Goal: Transaction & Acquisition: Obtain resource

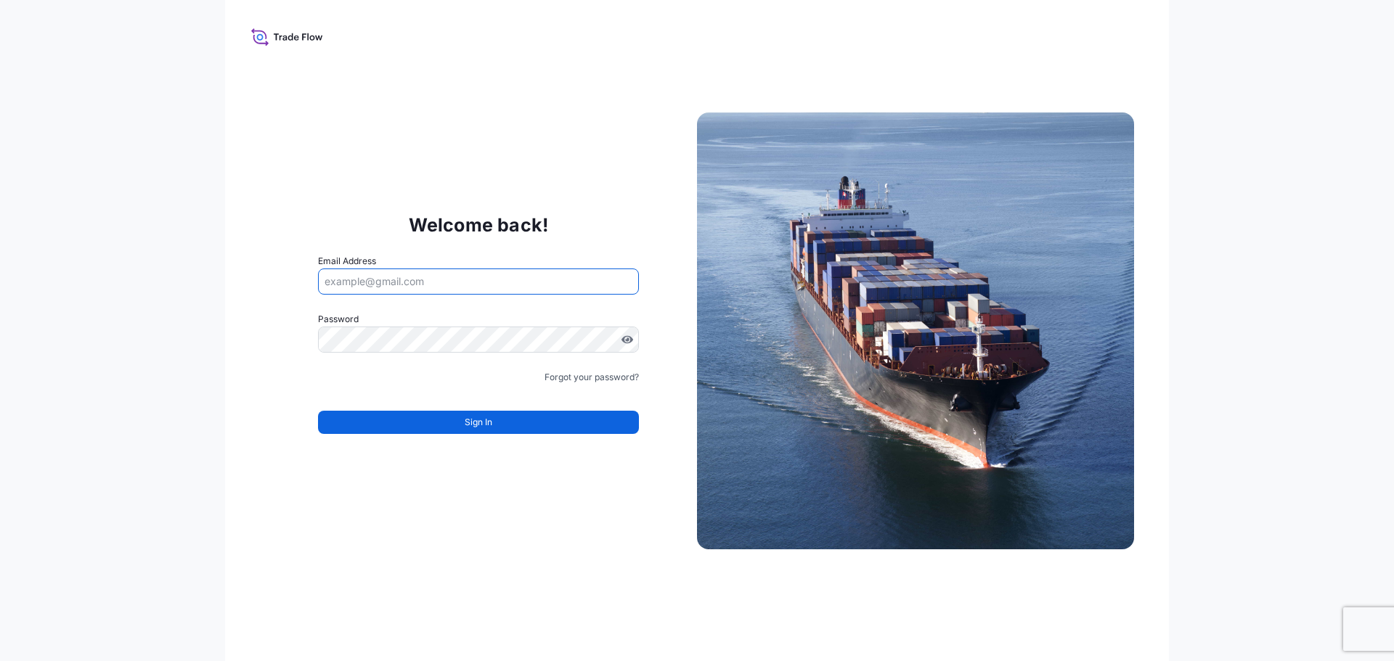
type input "[EMAIL_ADDRESS][DOMAIN_NAME]"
drag, startPoint x: 399, startPoint y: 279, endPoint x: 529, endPoint y: 274, distance: 130.8
click at [526, 274] on input "chaimaa.laaziri22@gmail.com" at bounding box center [478, 282] width 321 height 26
click at [377, 283] on input "Email Address" at bounding box center [478, 282] width 321 height 26
type input "Chaimaa.laaziri@mail.weir"
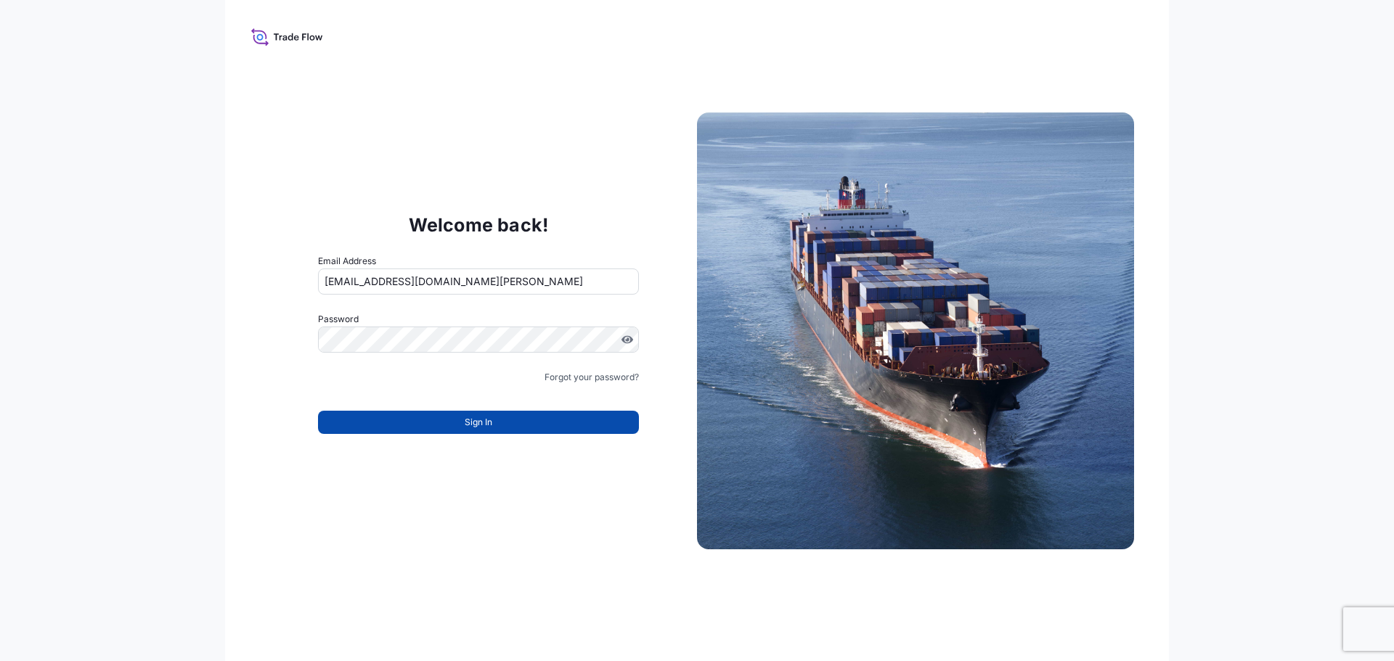
click at [401, 419] on button "Sign In" at bounding box center [478, 422] width 321 height 23
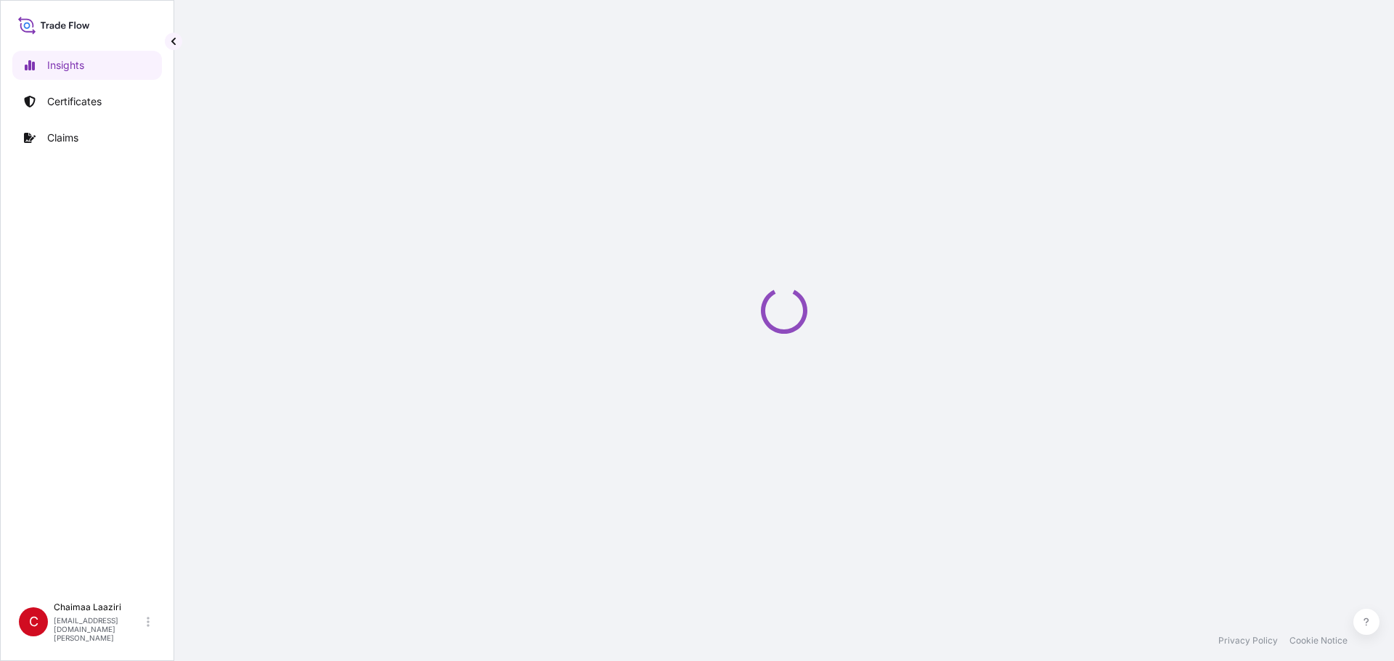
select select "2025"
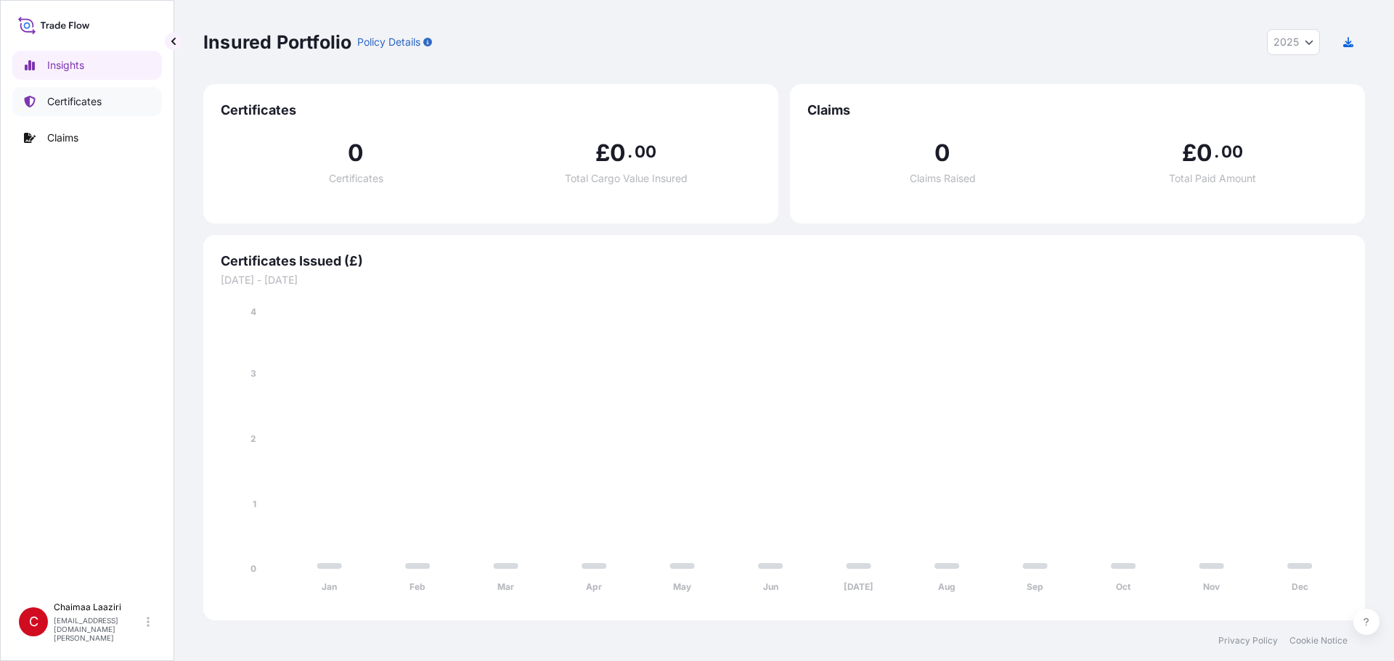
click at [96, 100] on p "Certificates" at bounding box center [74, 101] width 54 height 15
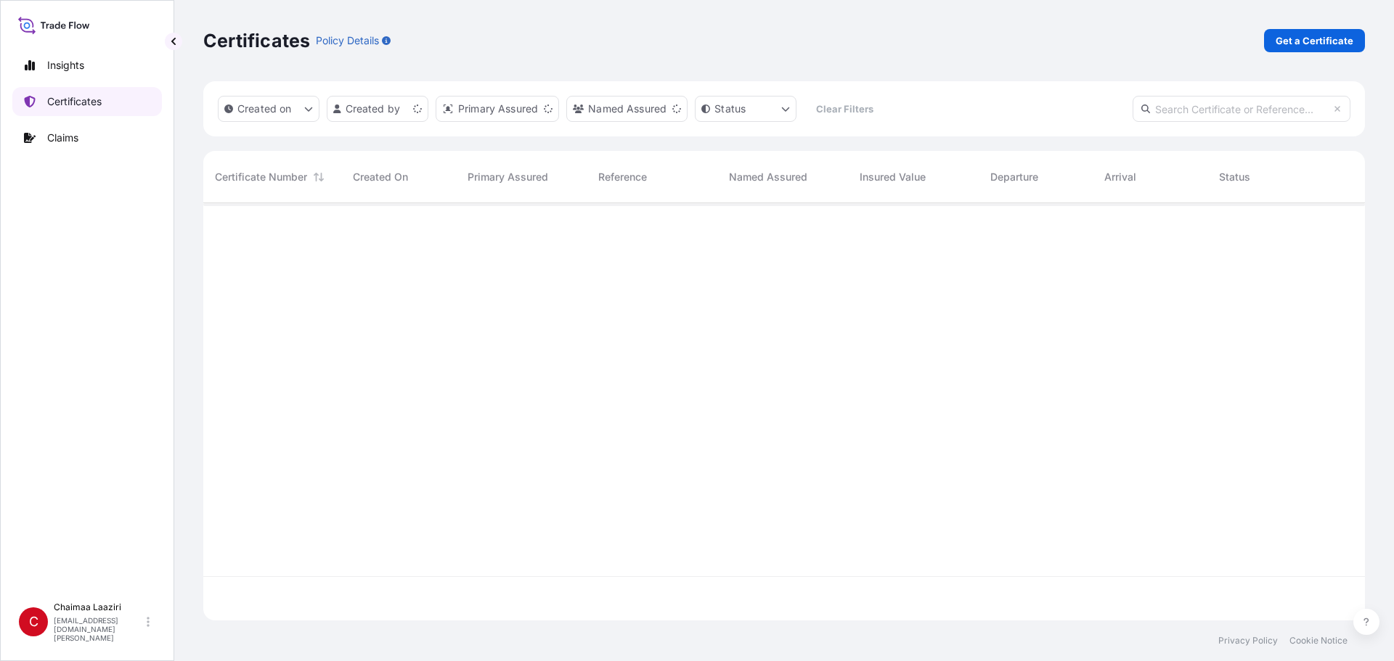
scroll to position [414, 1151]
click at [1303, 39] on p "Get a Certificate" at bounding box center [1314, 40] width 78 height 15
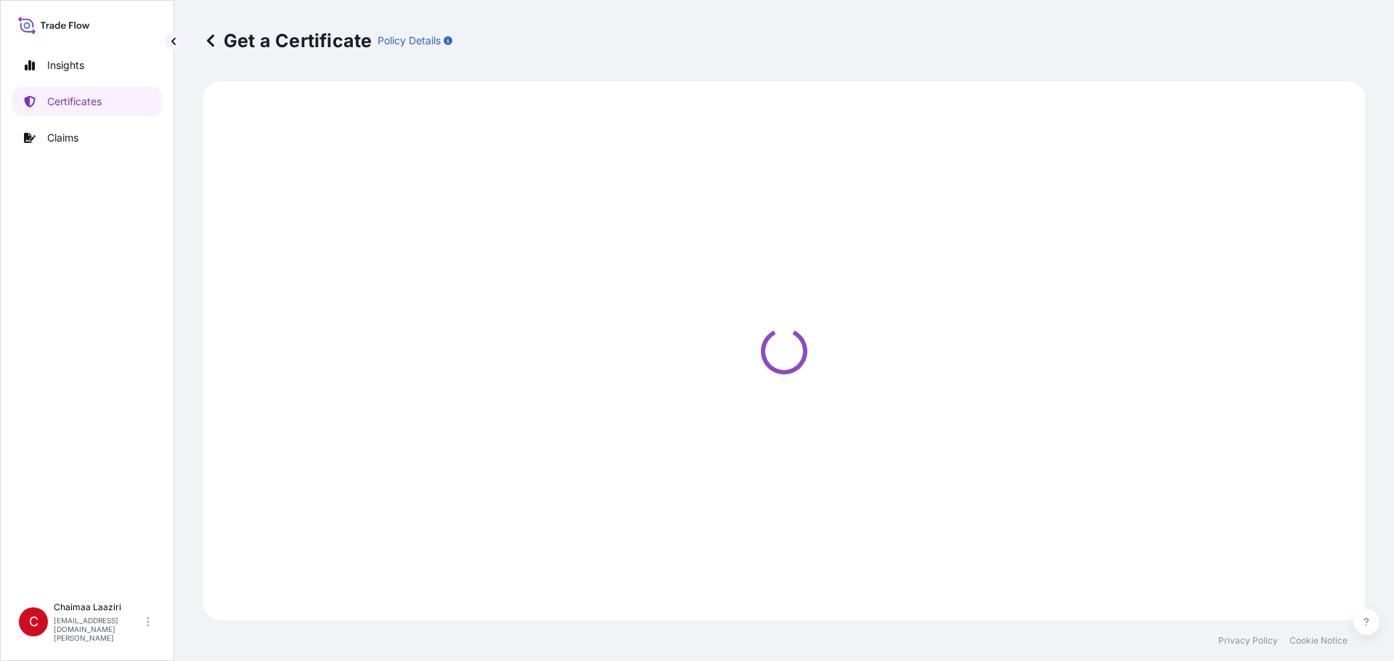
select select "Ocean Vessel"
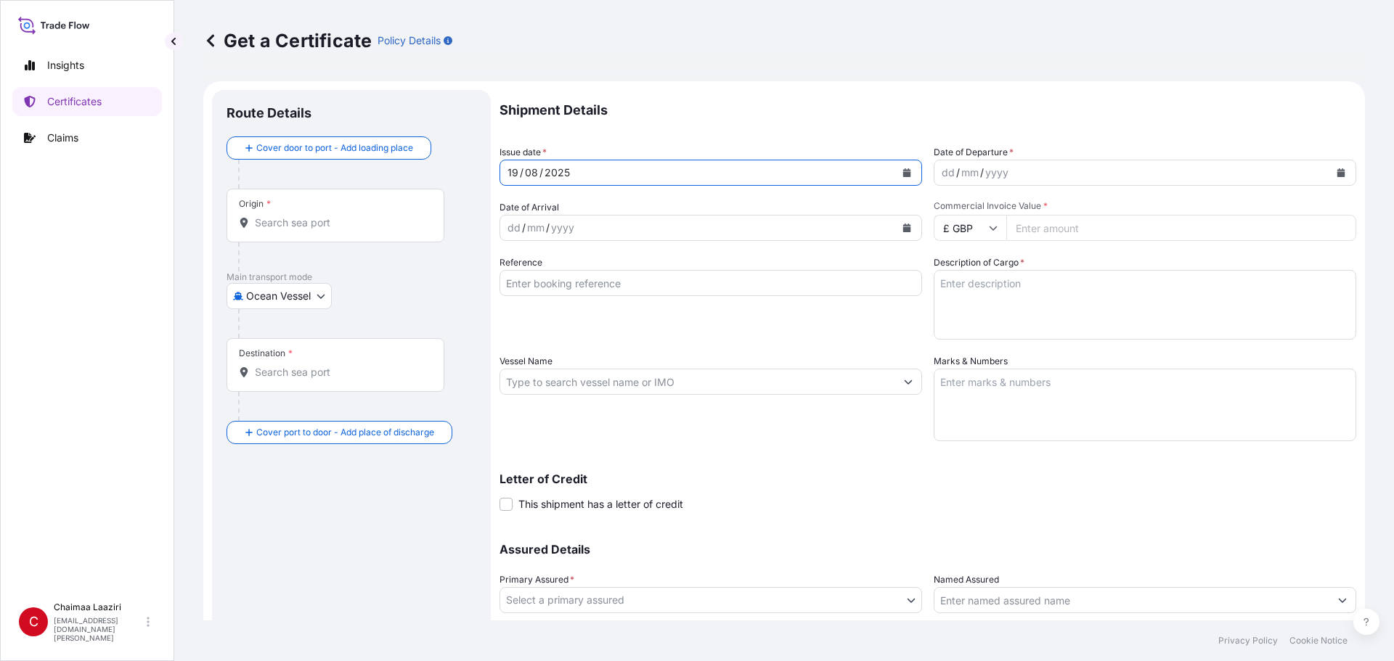
click at [568, 171] on div "[DATE]" at bounding box center [697, 173] width 395 height 26
drag, startPoint x: 568, startPoint y: 172, endPoint x: 459, endPoint y: 170, distance: 108.9
click at [459, 170] on form "Route Details Cover door to port - Add loading place Place of loading Road / In…" at bounding box center [783, 400] width 1161 height 639
click at [904, 169] on icon "Calendar" at bounding box center [906, 172] width 9 height 9
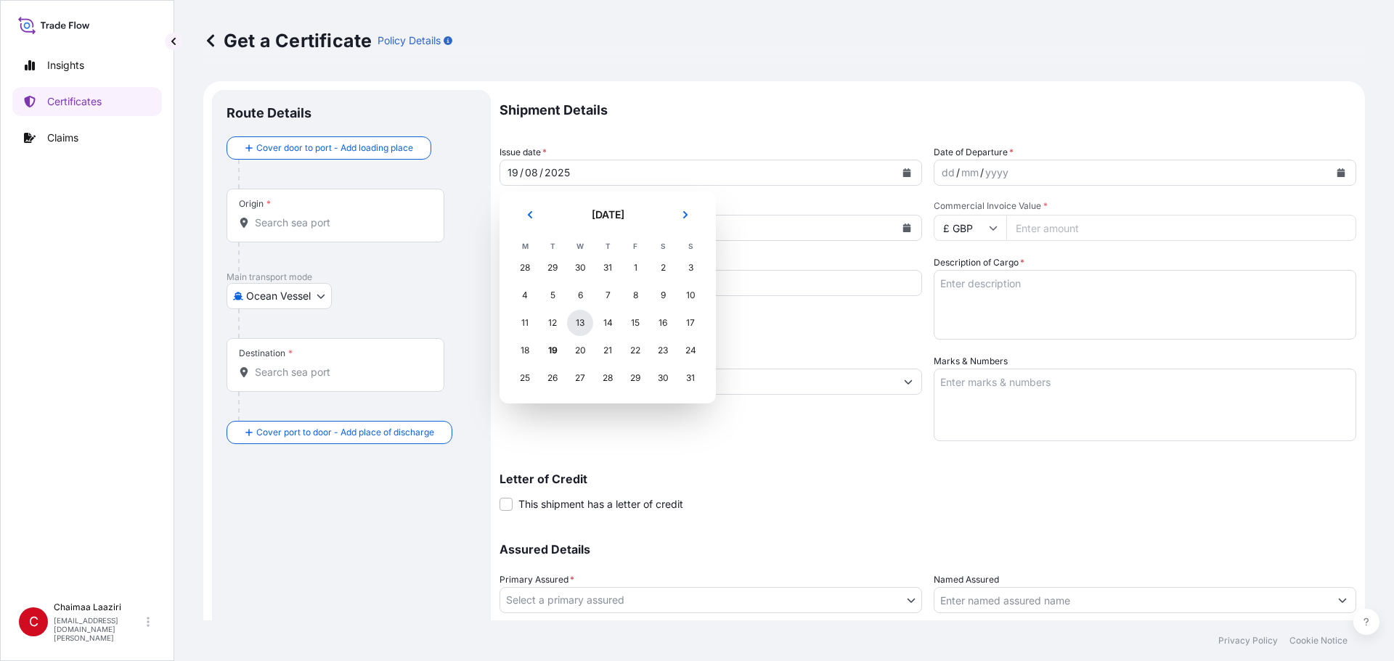
click at [578, 328] on div "13" at bounding box center [580, 323] width 26 height 26
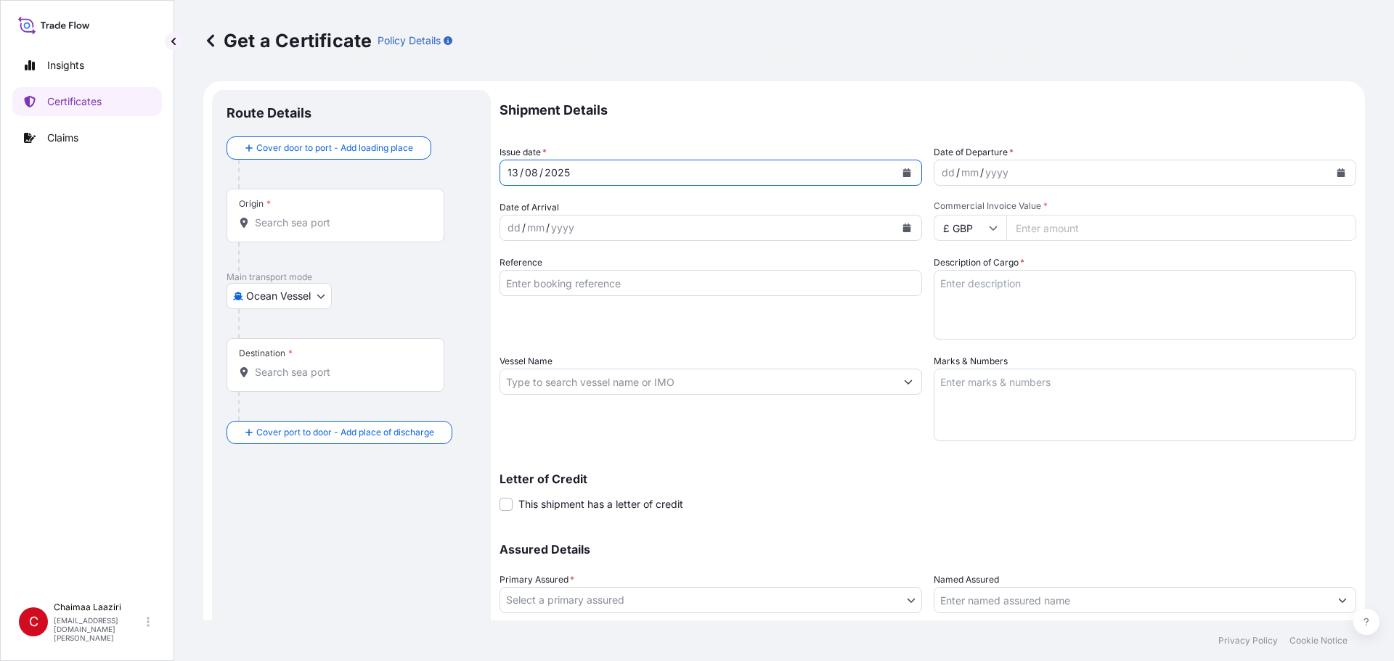
click at [1018, 173] on div "dd / mm / yyyy" at bounding box center [1131, 173] width 395 height 26
click at [1337, 173] on icon "Calendar" at bounding box center [1341, 172] width 8 height 9
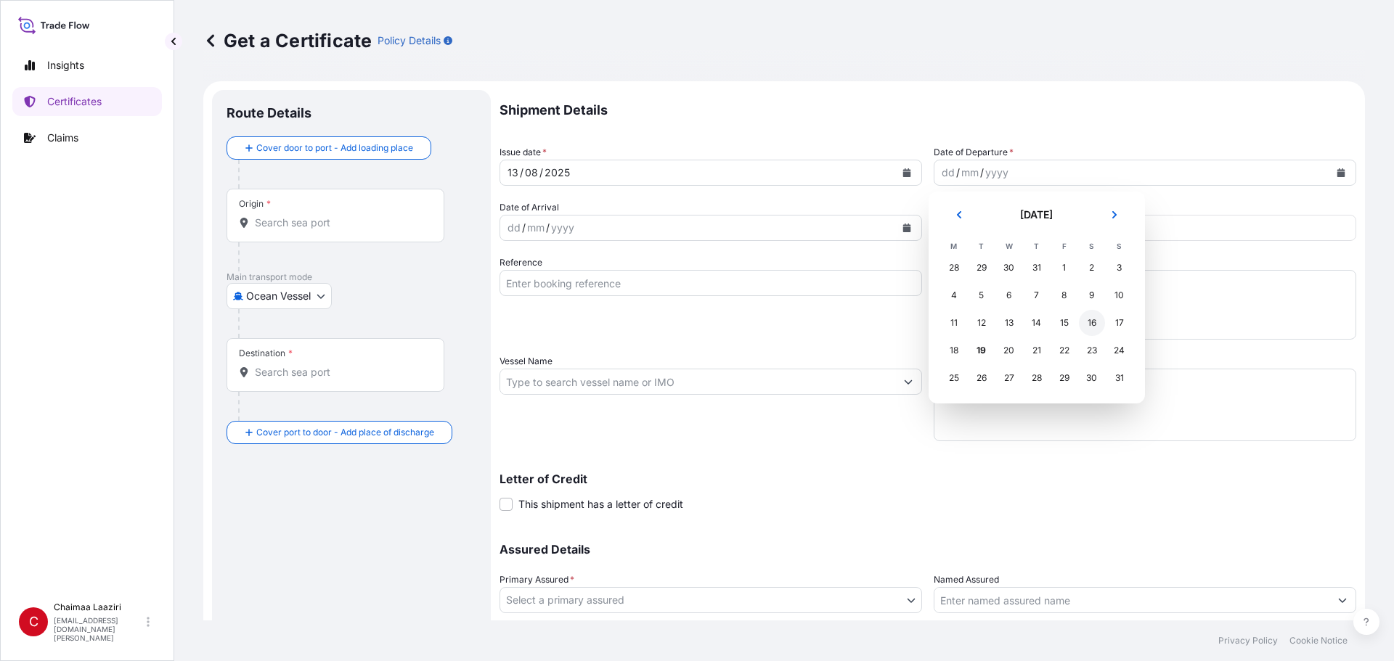
click at [1090, 323] on div "16" at bounding box center [1092, 323] width 26 height 26
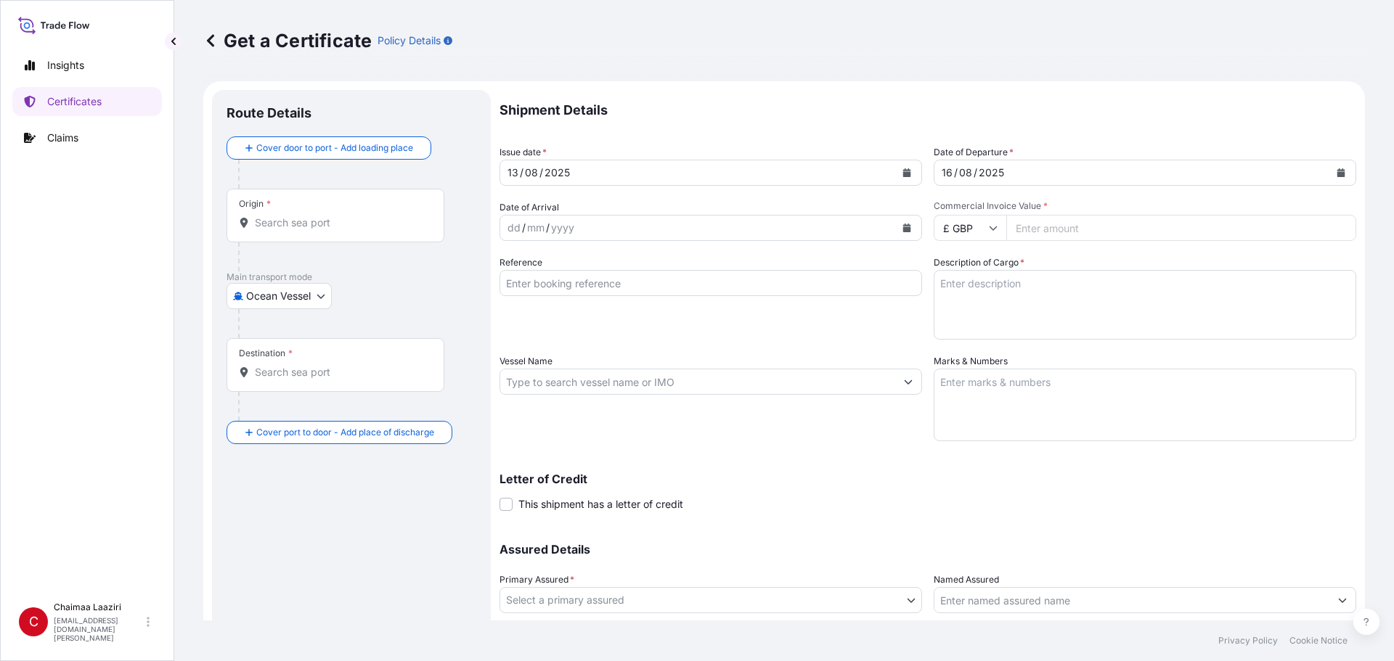
click at [991, 231] on icon at bounding box center [993, 228] width 9 height 9
click at [963, 261] on div "€ EUR" at bounding box center [964, 268] width 61 height 28
type input "€ EUR"
click at [1059, 225] on input "Commercial Invoice Value *" at bounding box center [1181, 228] width 350 height 26
paste input "4607.95"
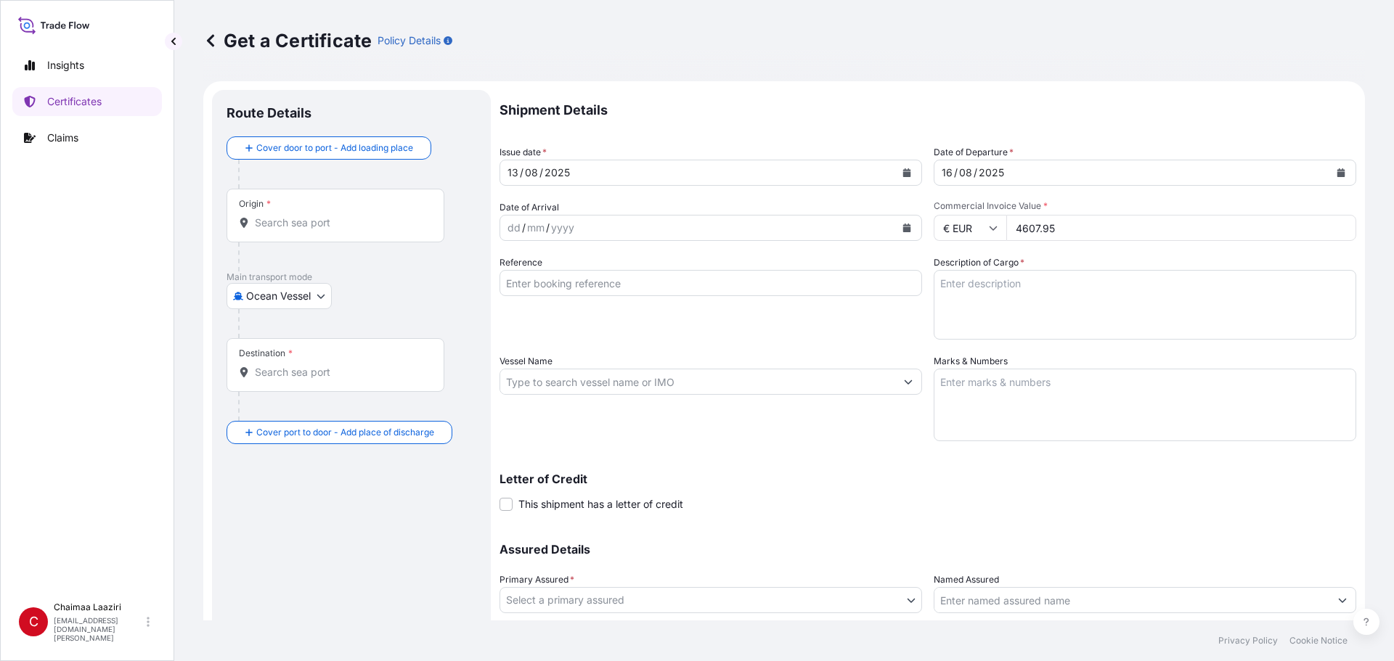
type input "4607.95"
click at [708, 291] on input "Reference" at bounding box center [710, 283] width 422 height 26
paste input "9400254924-25"
type input "9400254924-25"
click at [1039, 296] on textarea "Description of Cargo *" at bounding box center [1144, 305] width 422 height 70
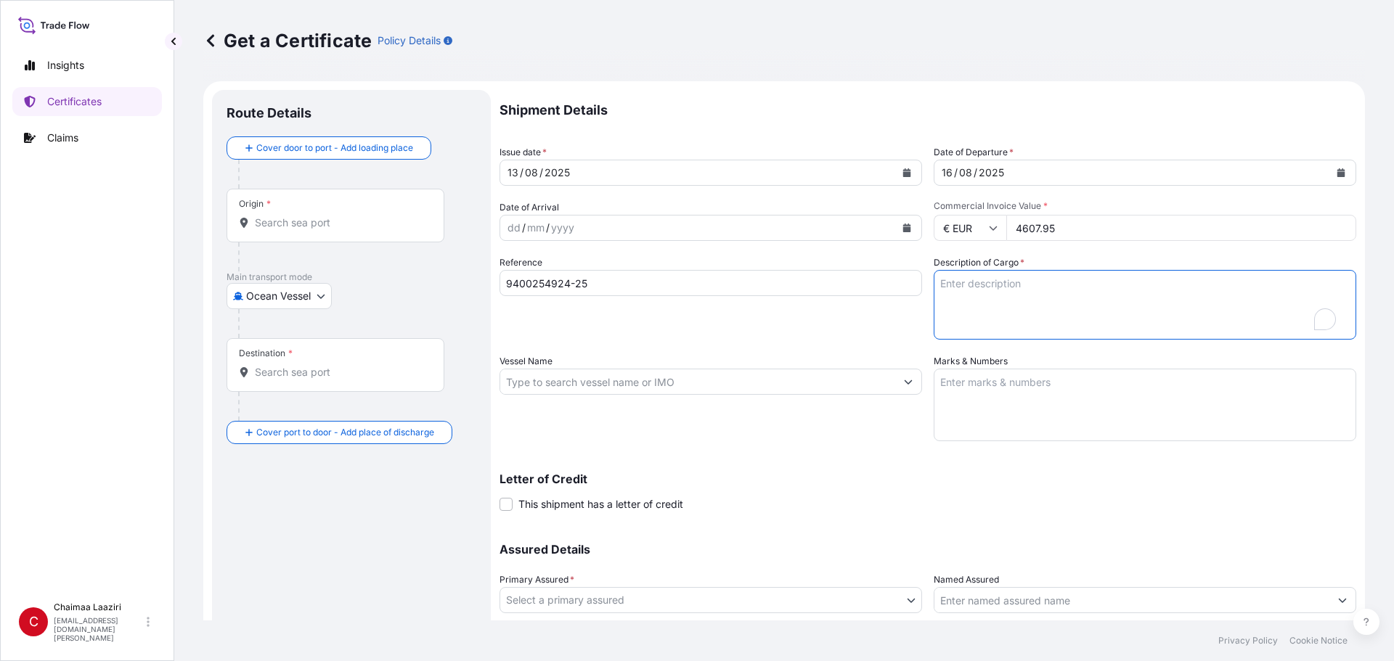
paste textarea "9400254924-25"
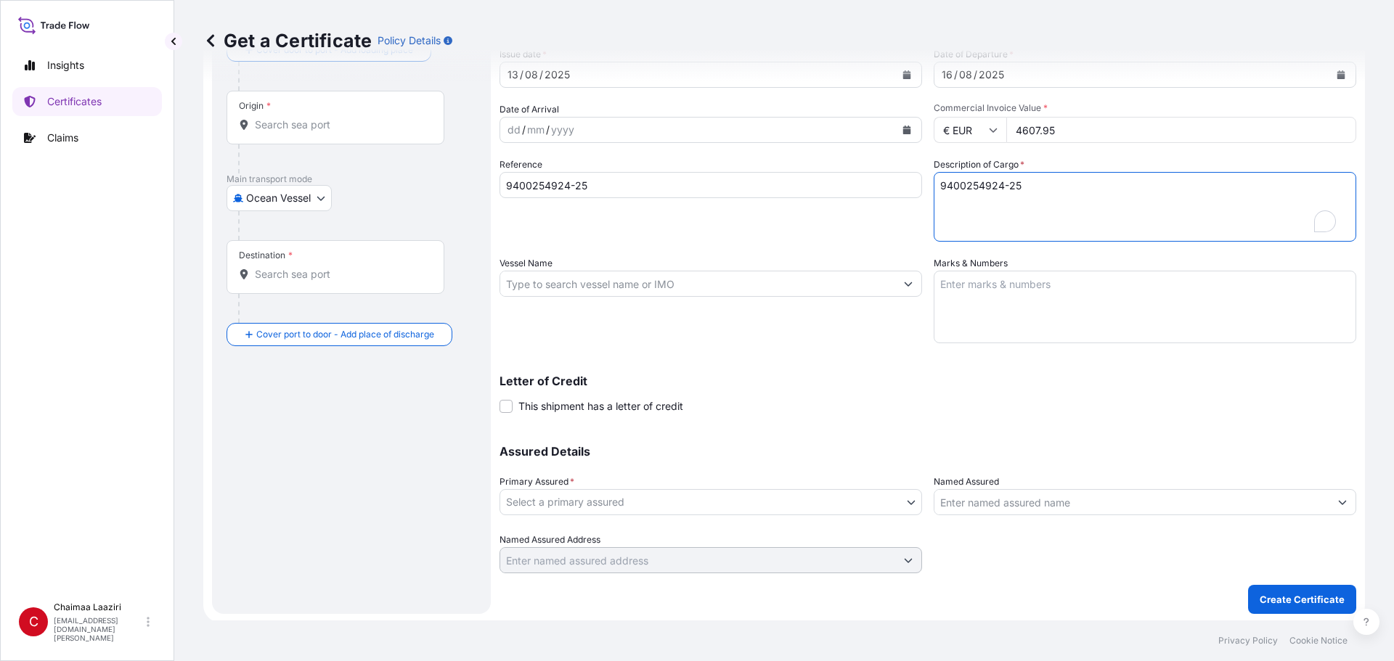
scroll to position [100, 0]
type textarea "9400254924-25"
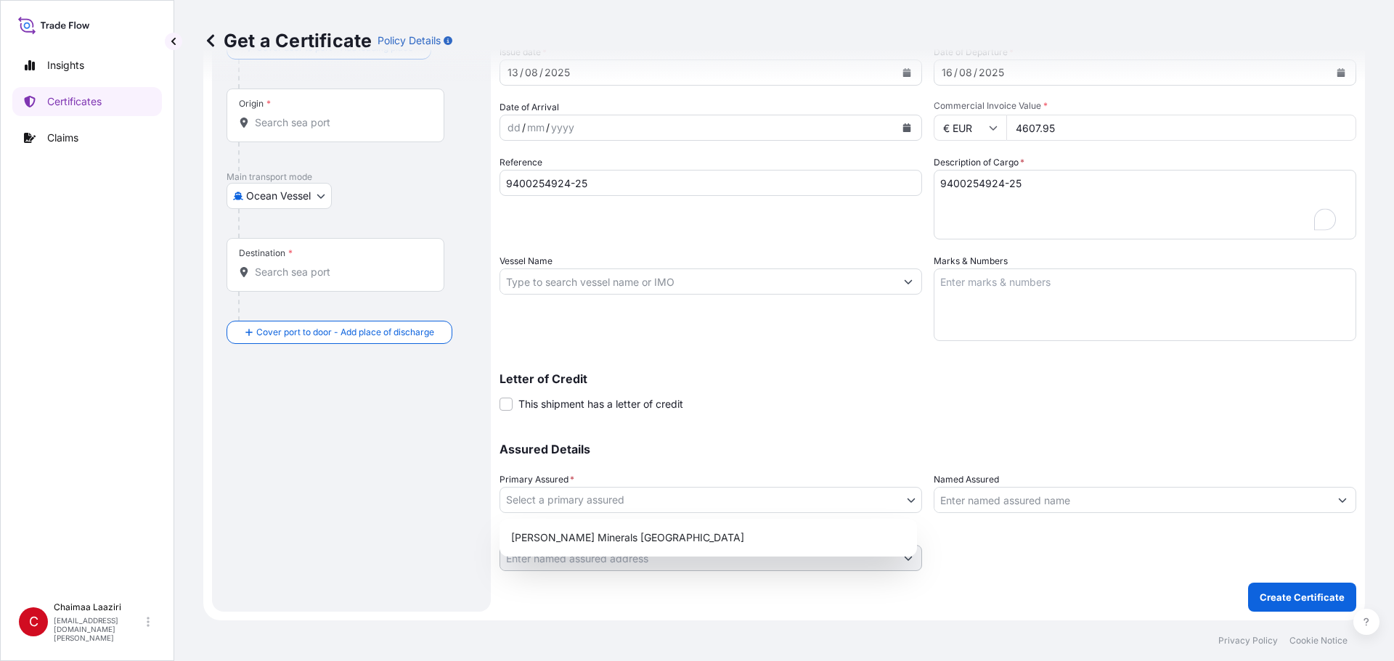
click at [822, 493] on body "Insights Certificates Claims C Chaimaa Laaziri chaimaa.laaziri@mail.weir Get a …" at bounding box center [697, 330] width 1394 height 661
click at [773, 530] on div "Weir Minerals North Africa" at bounding box center [708, 538] width 406 height 26
select select "31757"
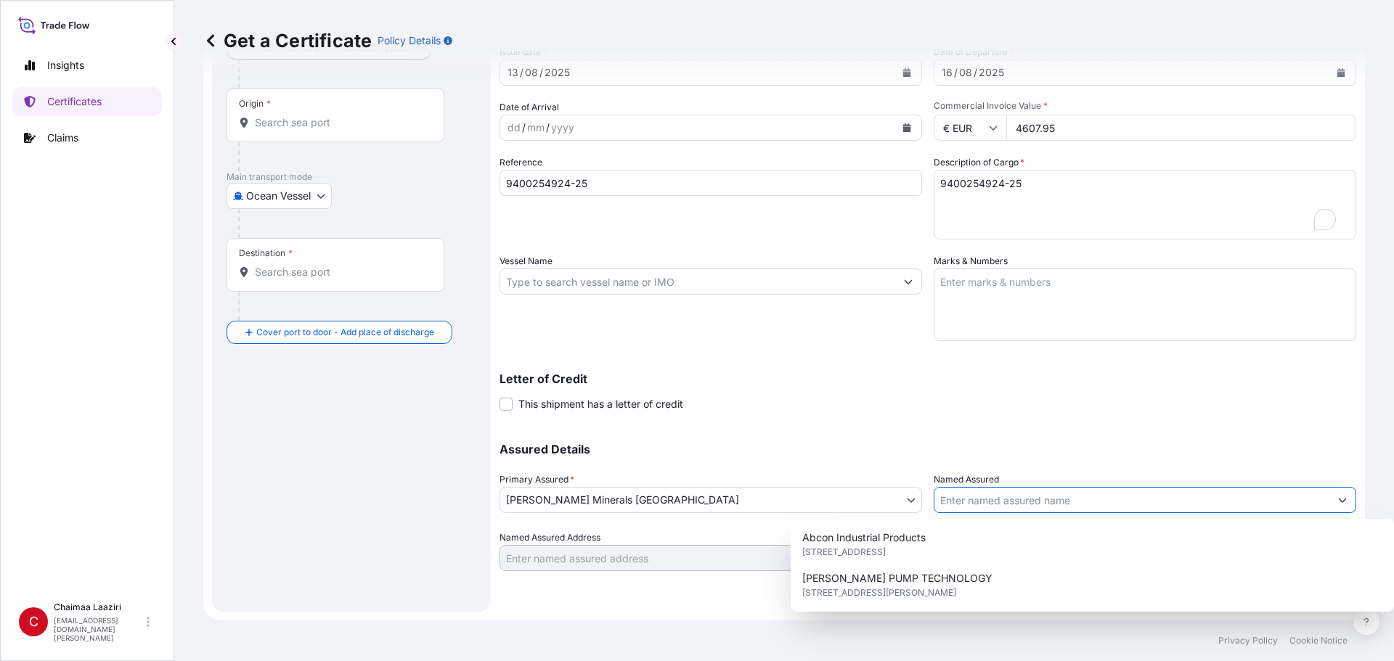
click at [1026, 504] on input "Named Assured" at bounding box center [1131, 500] width 395 height 26
click at [763, 421] on div "Shipment Details Issue date * 13 / 08 / 2025 Date of Departure * 16 / 08 / 2025…" at bounding box center [927, 280] width 857 height 581
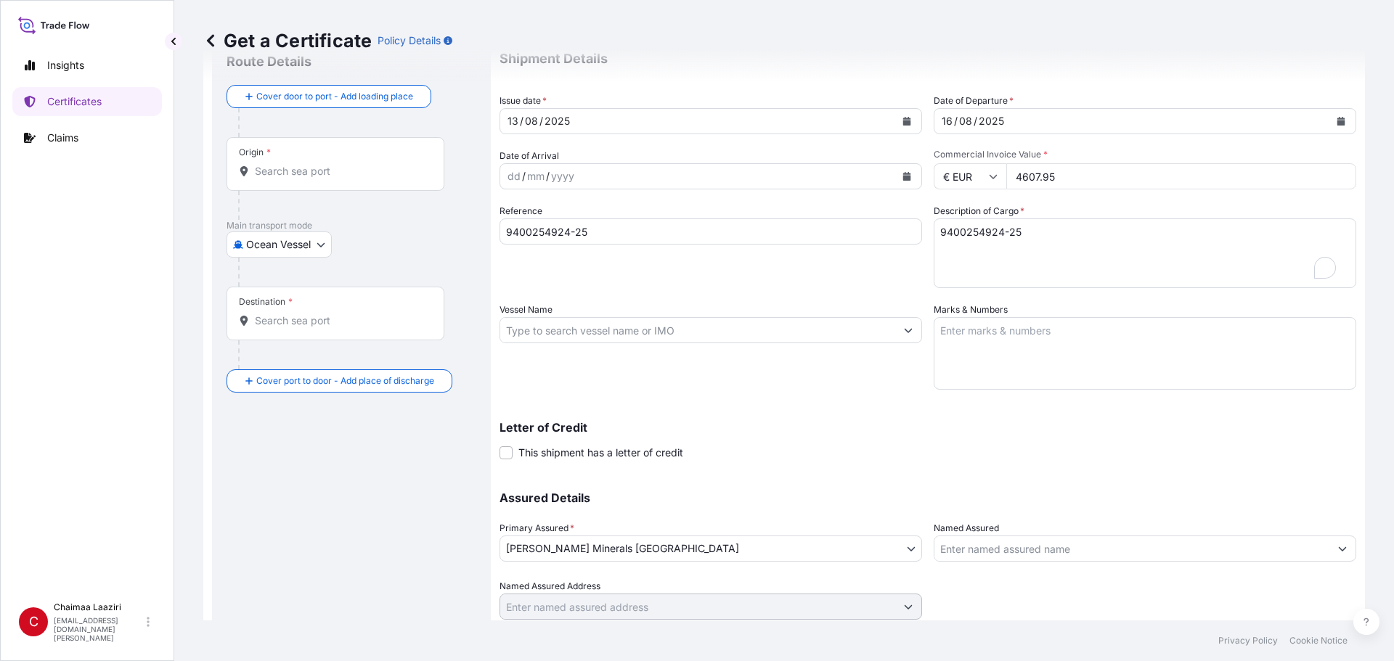
scroll to position [0, 0]
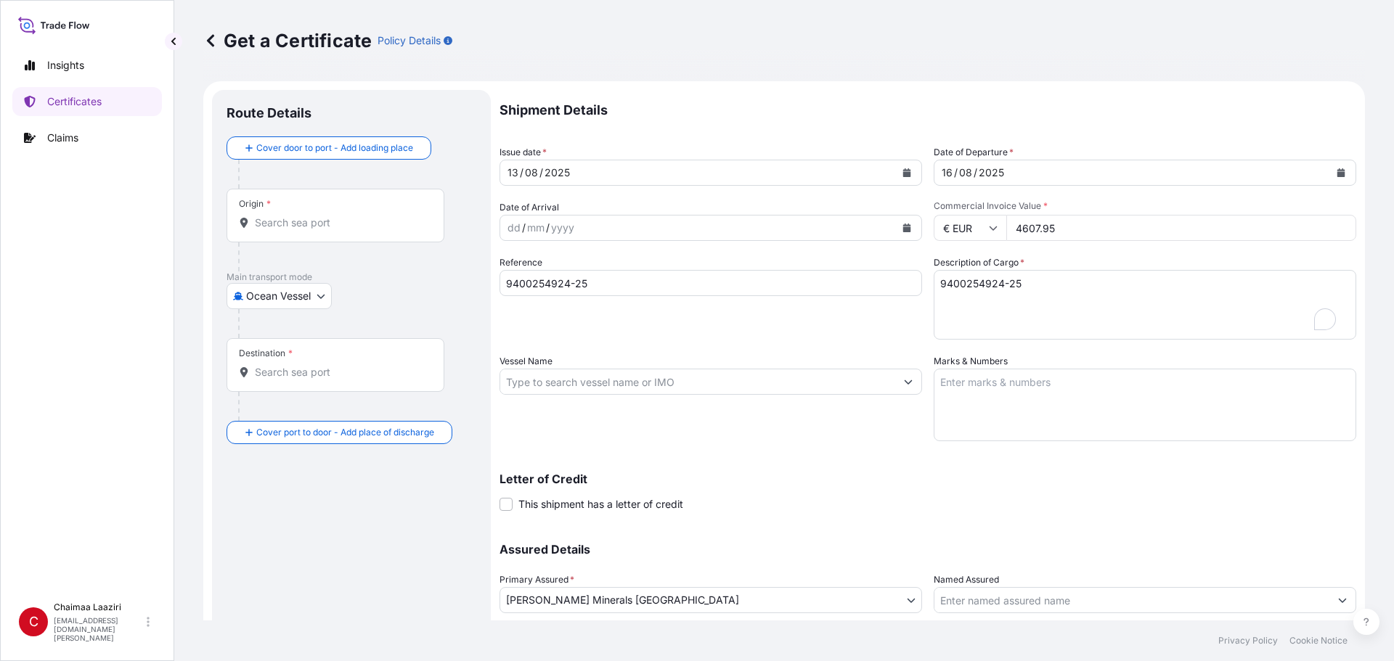
click at [300, 232] on div "Origin *" at bounding box center [335, 216] width 218 height 54
click at [300, 230] on input "Origin *" at bounding box center [340, 223] width 171 height 15
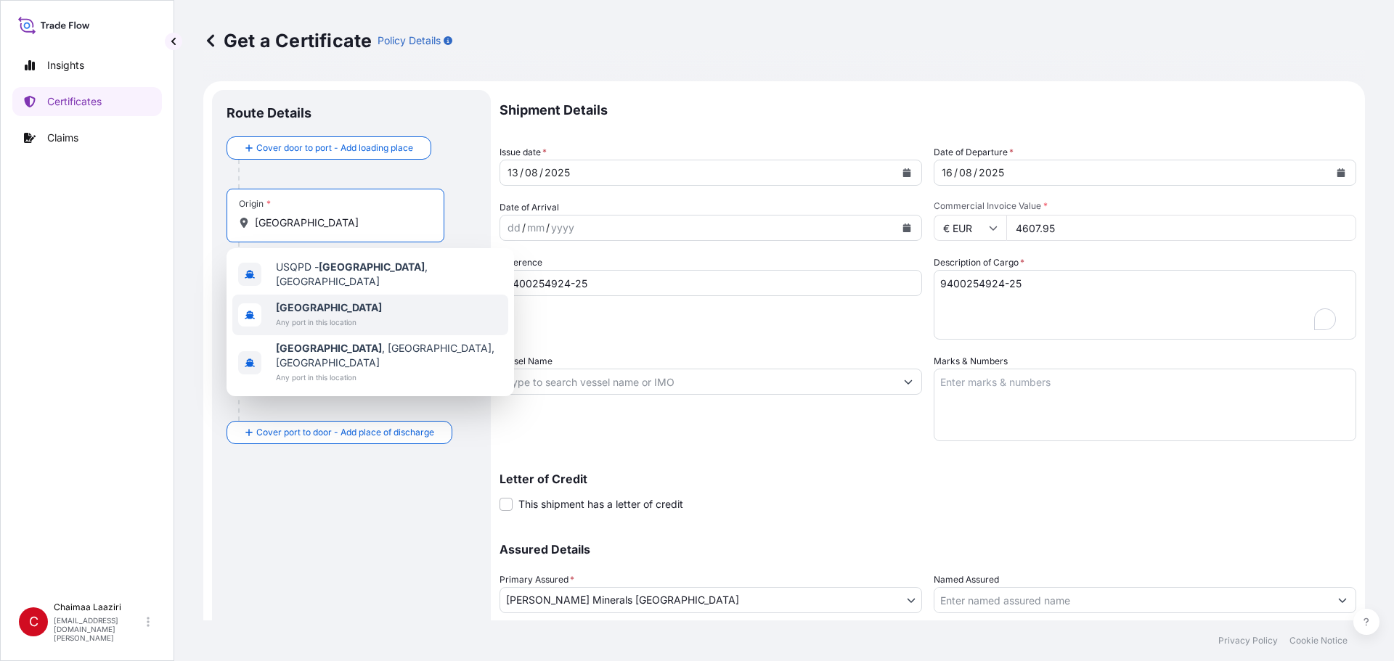
click at [308, 315] on span "Any port in this location" at bounding box center [329, 322] width 106 height 15
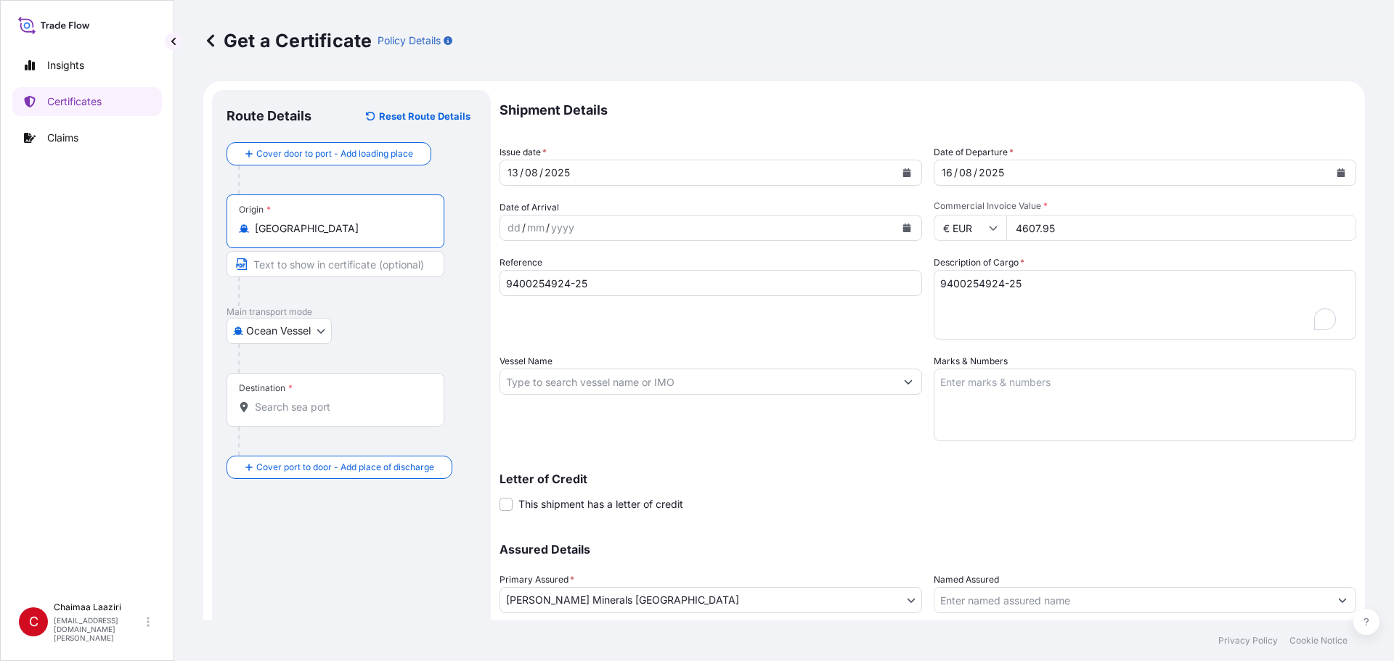
type input "Poland"
click at [324, 397] on div "Destination *" at bounding box center [335, 400] width 218 height 54
click at [324, 400] on input "Destination *" at bounding box center [340, 407] width 171 height 15
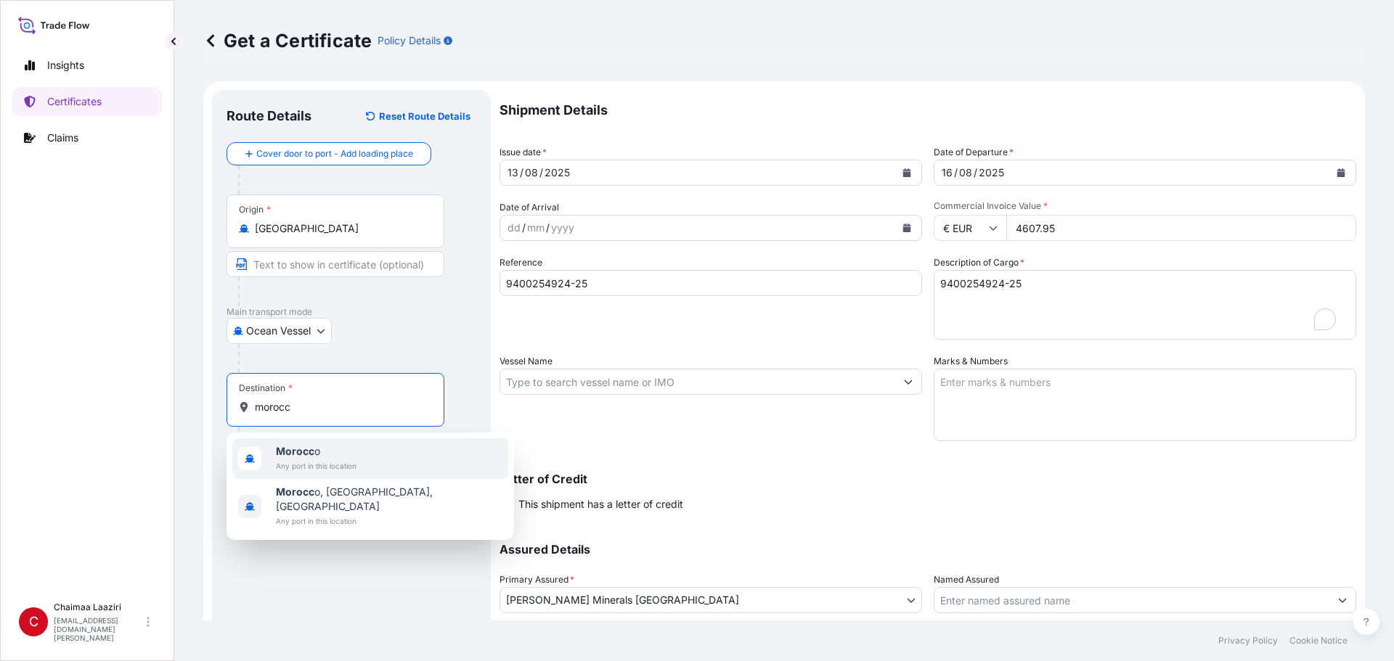
click at [311, 447] on b "Morocc" at bounding box center [295, 451] width 38 height 12
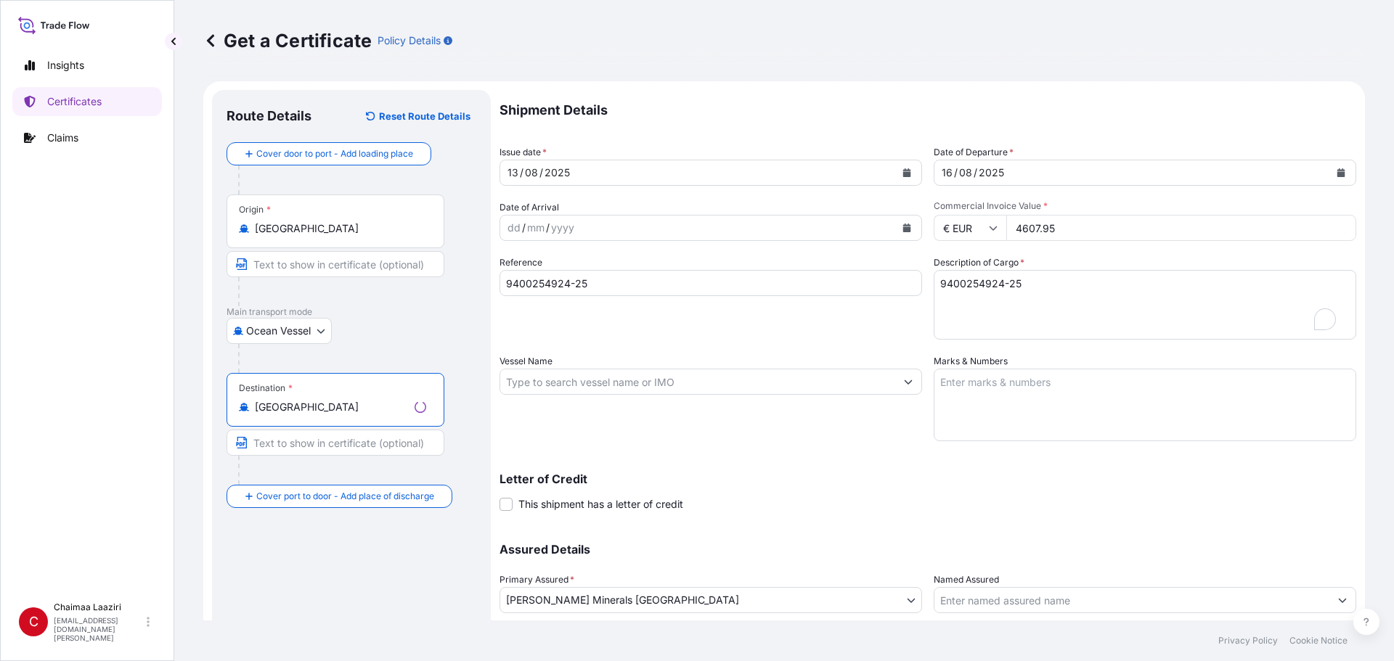
type input "Morocco"
click at [301, 443] on input "Text to appear on certificate" at bounding box center [335, 443] width 218 height 26
click at [290, 568] on input "Place of Discharge" at bounding box center [340, 574] width 171 height 15
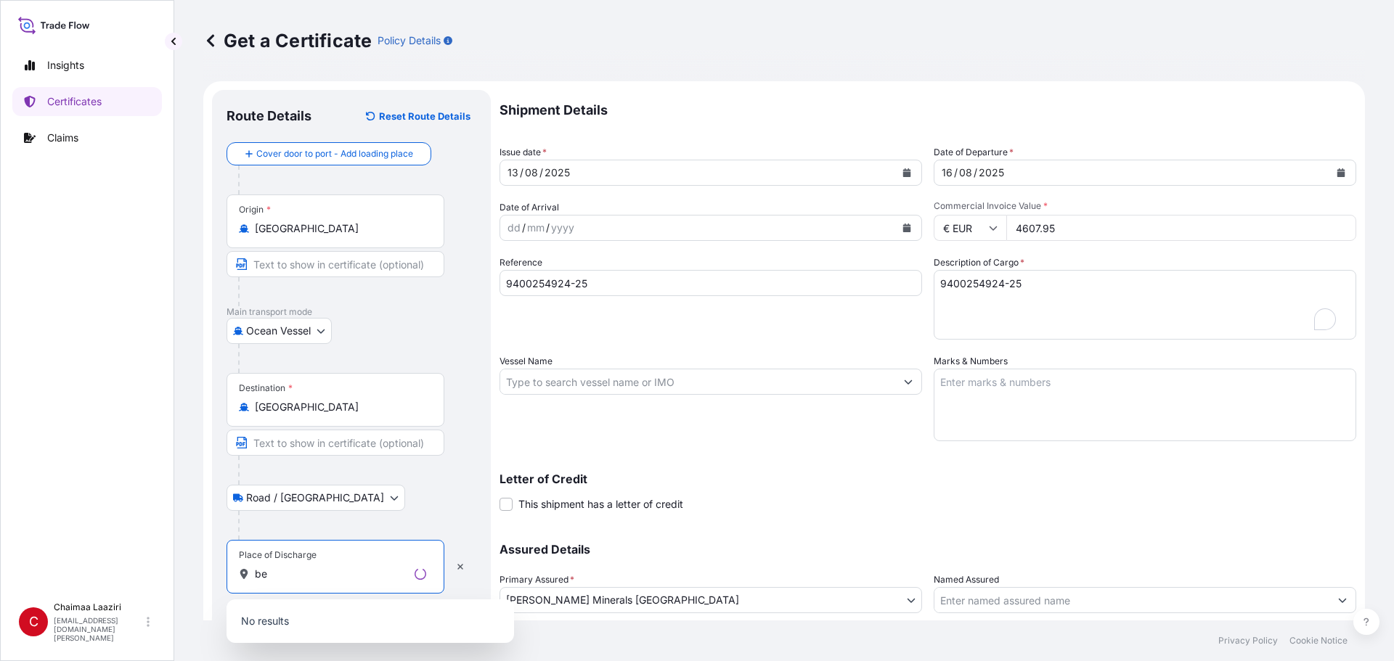
type input "b"
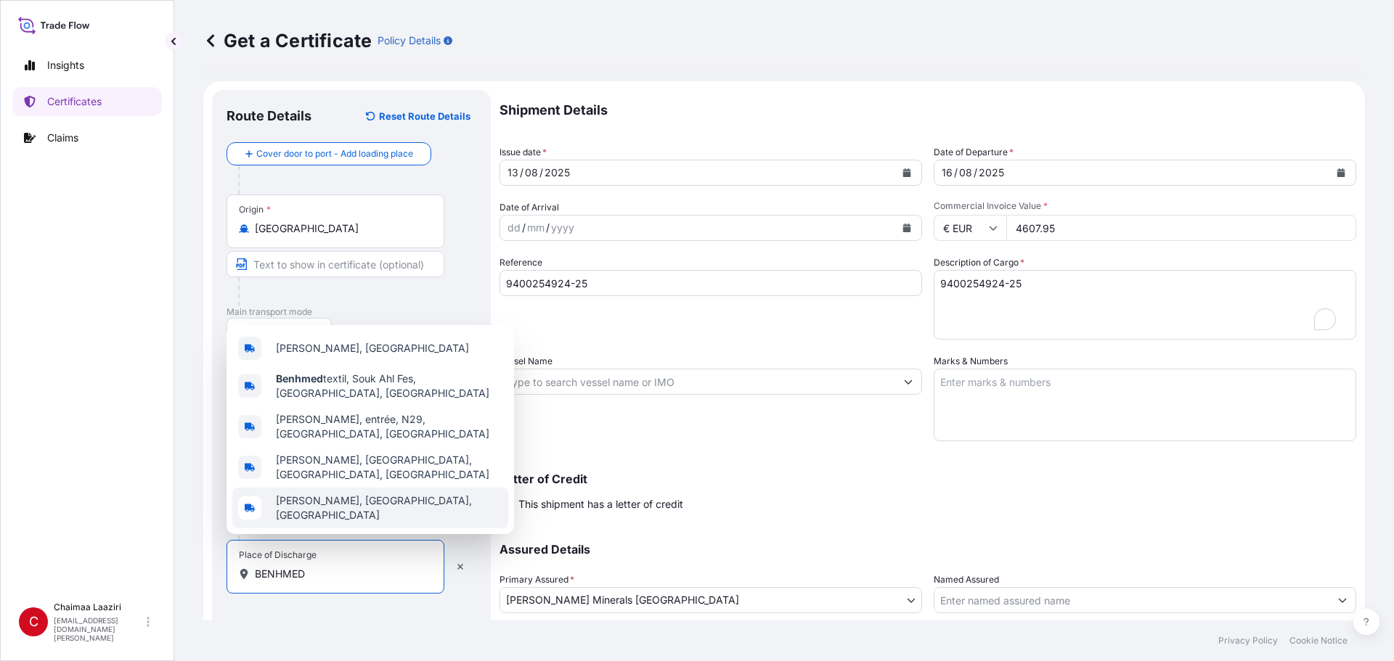
click at [277, 576] on input "BENHMED" at bounding box center [340, 574] width 171 height 15
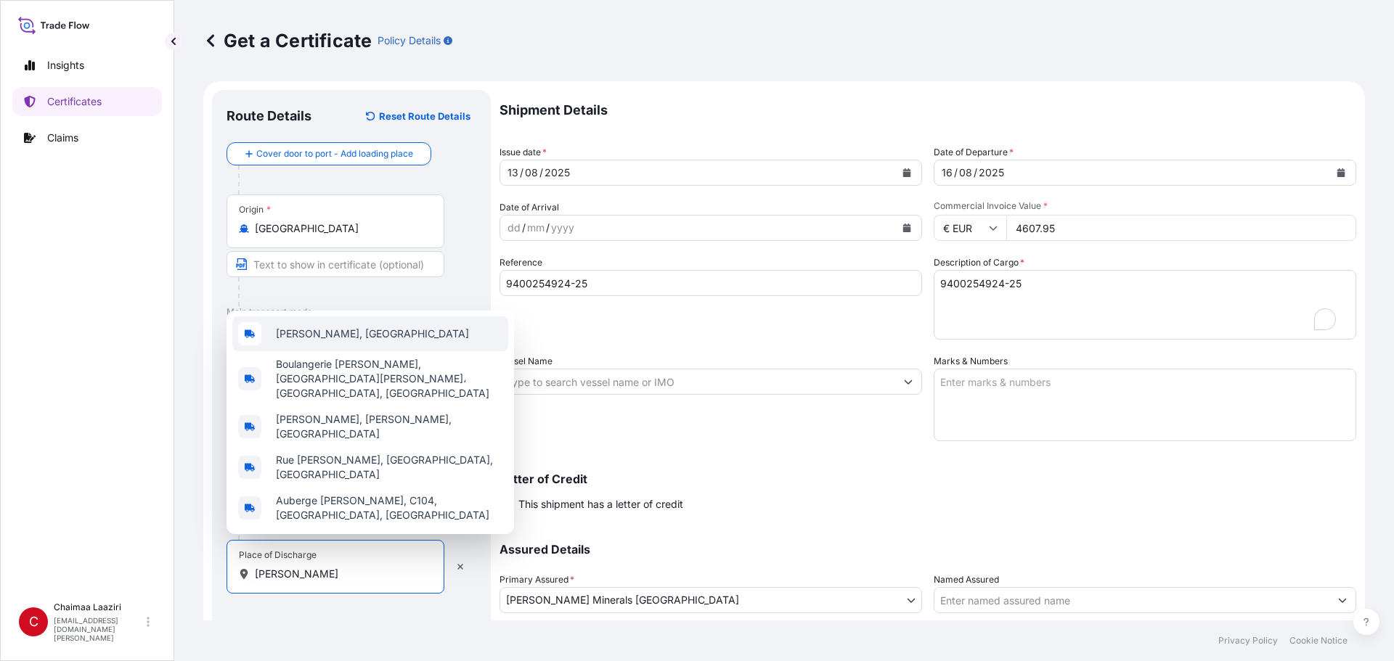
click at [411, 351] on div "Ben Ahmed, Morocco" at bounding box center [370, 333] width 276 height 35
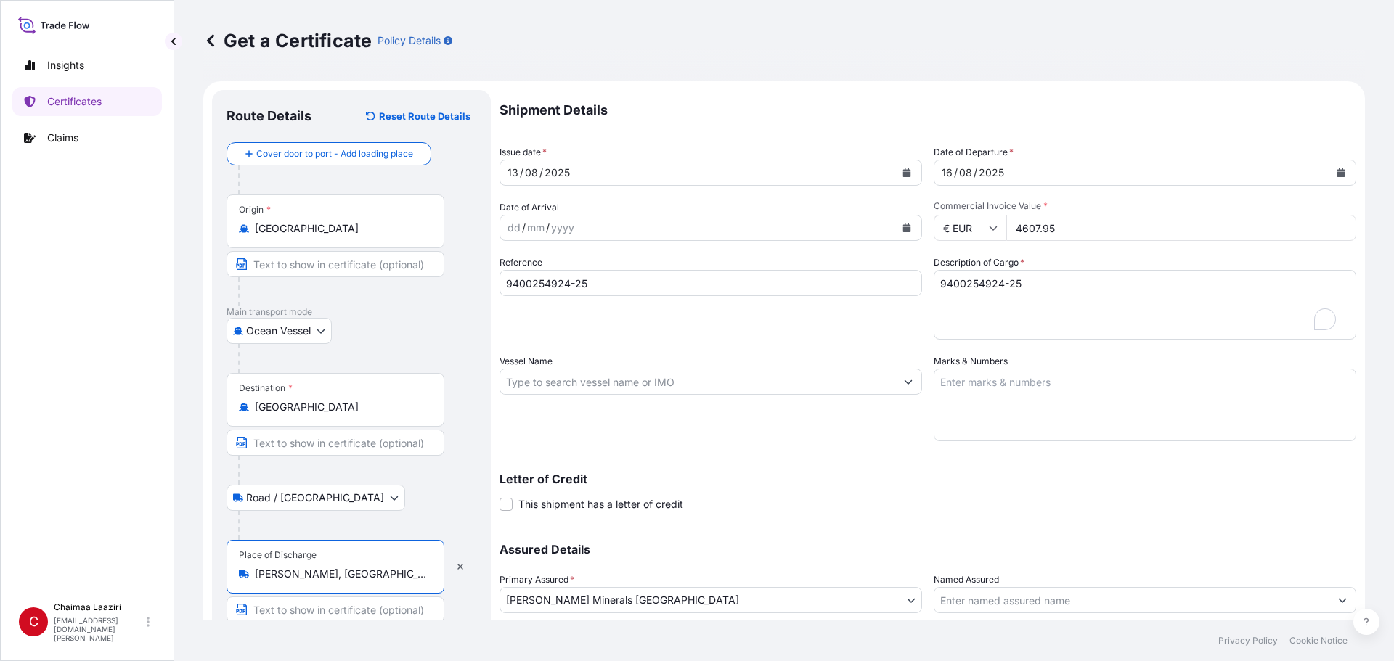
scroll to position [100, 0]
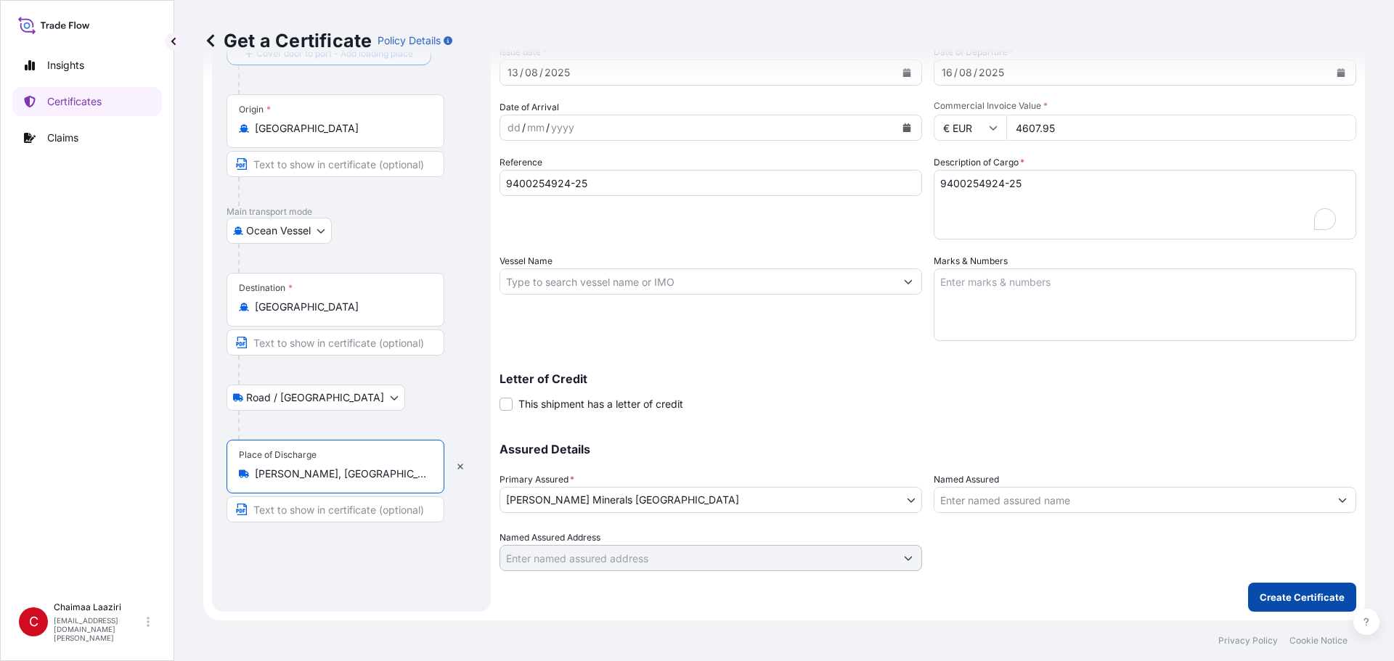
type input "Ben Ahmed, Morocco"
click at [1317, 599] on p "Create Certificate" at bounding box center [1301, 597] width 85 height 15
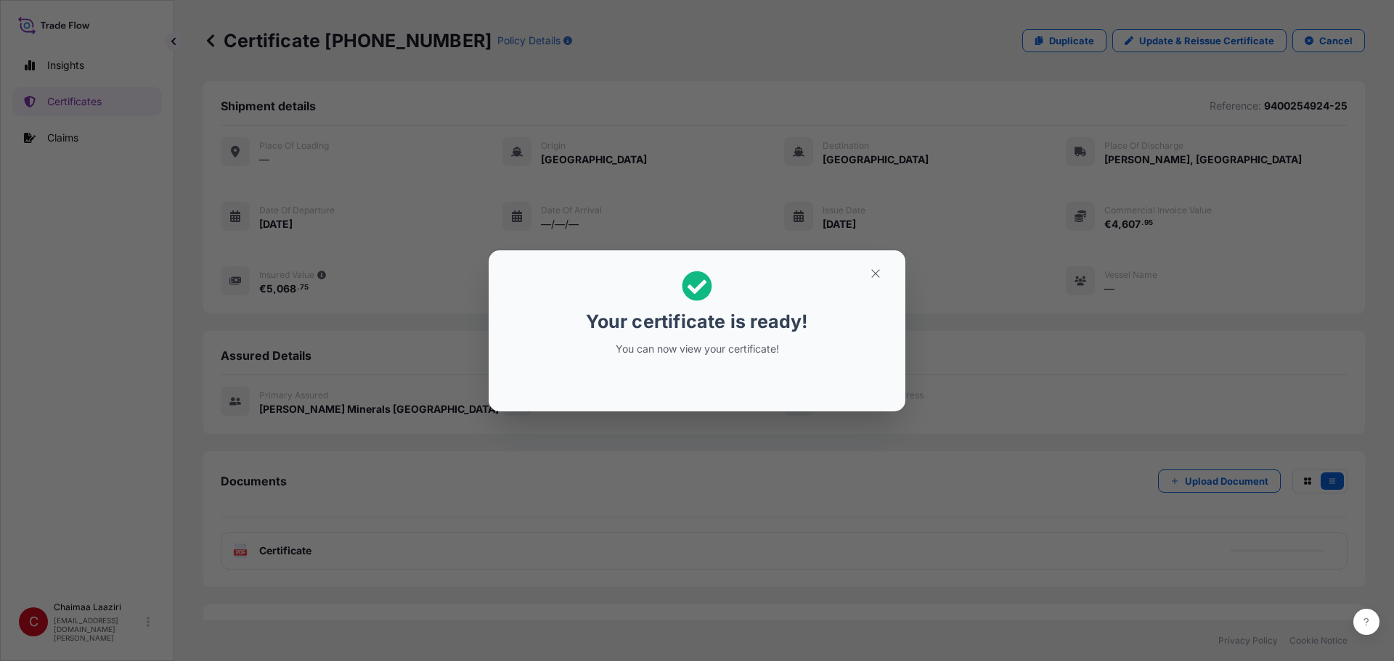
click at [769, 342] on p "You can now view your certificate!" at bounding box center [697, 349] width 224 height 15
click at [353, 48] on div "Your certificate is ready! You can now view your certificate!" at bounding box center [697, 330] width 1394 height 661
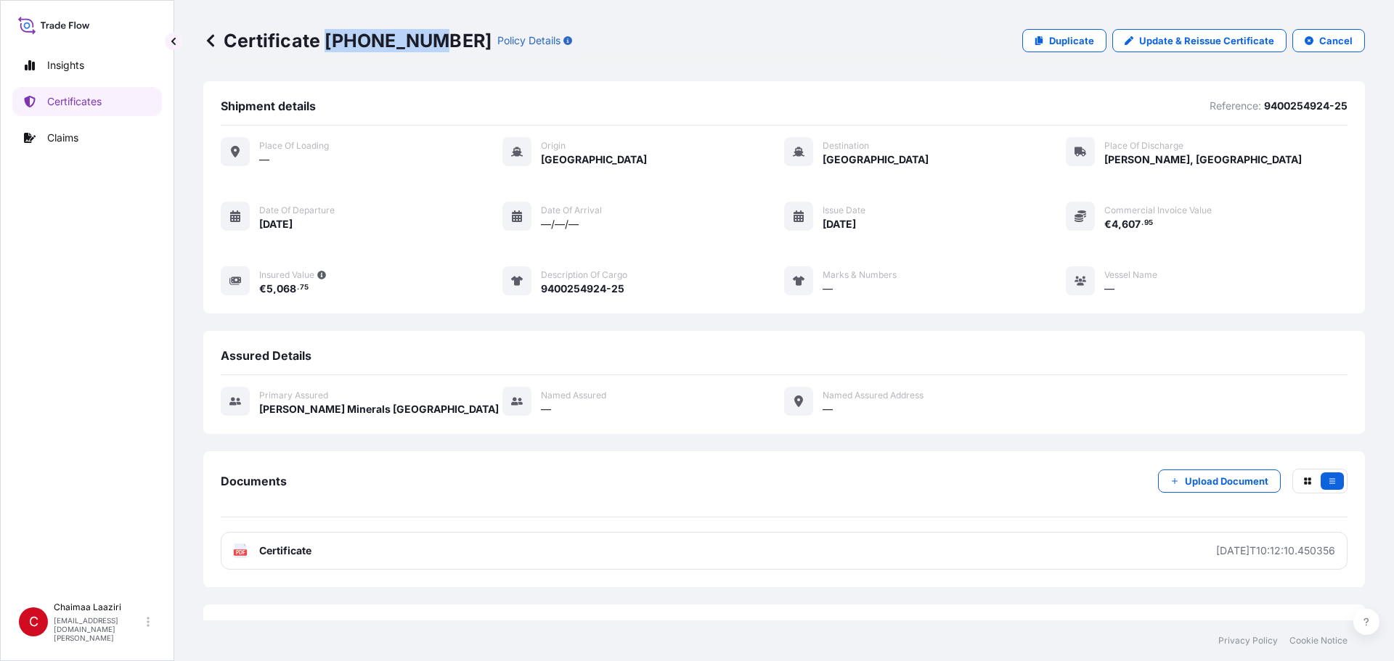
drag, startPoint x: 324, startPoint y: 38, endPoint x: 428, endPoint y: 38, distance: 104.5
click at [428, 38] on p "Certificate 31757-46-1" at bounding box center [347, 40] width 288 height 23
copy p "31757-46-1"
click at [97, 99] on p "Certificates" at bounding box center [74, 101] width 54 height 15
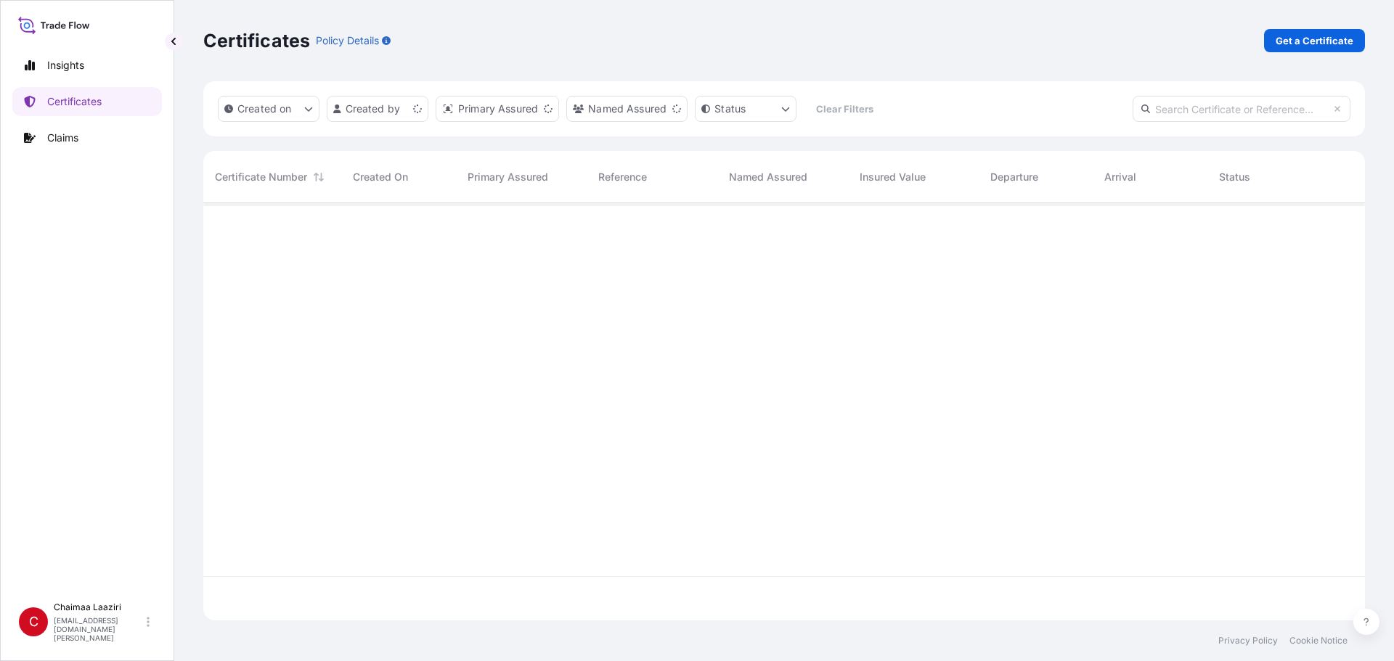
scroll to position [414, 1151]
click at [1298, 45] on p "Get a Certificate" at bounding box center [1314, 40] width 78 height 15
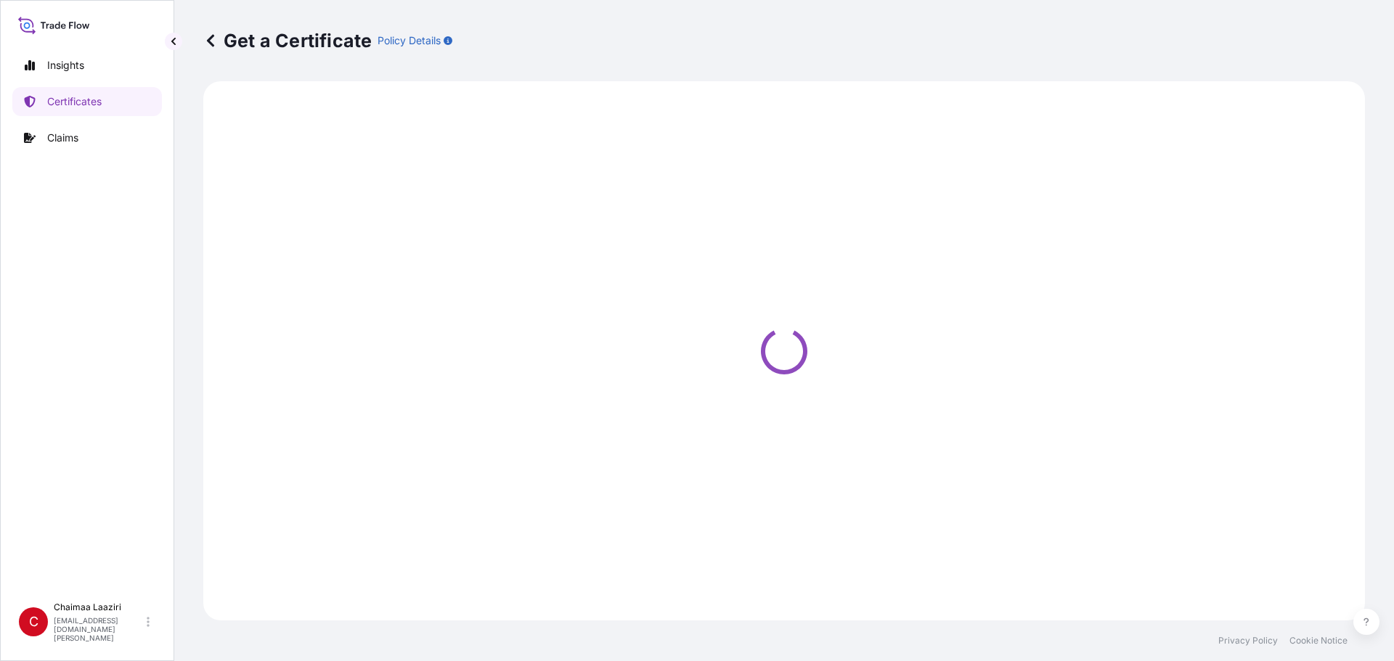
select select "Ocean Vessel"
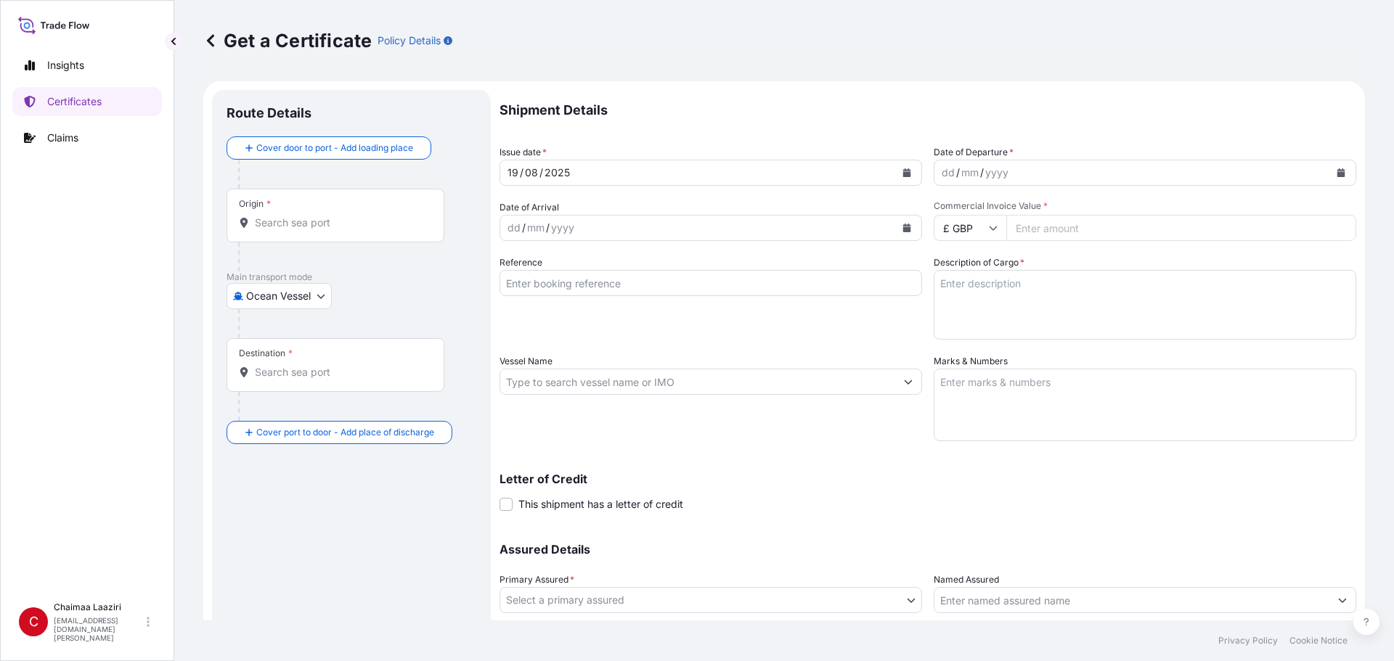
click at [293, 224] on input "Origin *" at bounding box center [340, 223] width 171 height 15
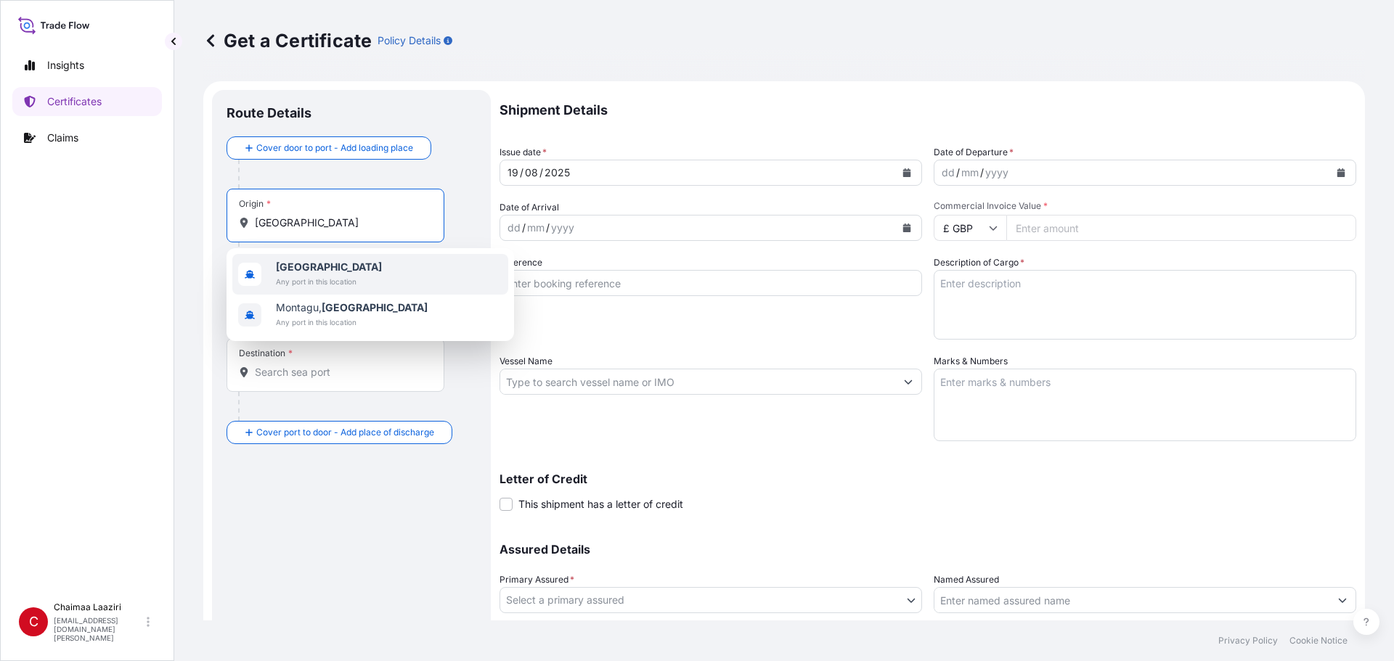
click at [328, 267] on b "South Africa" at bounding box center [329, 267] width 106 height 12
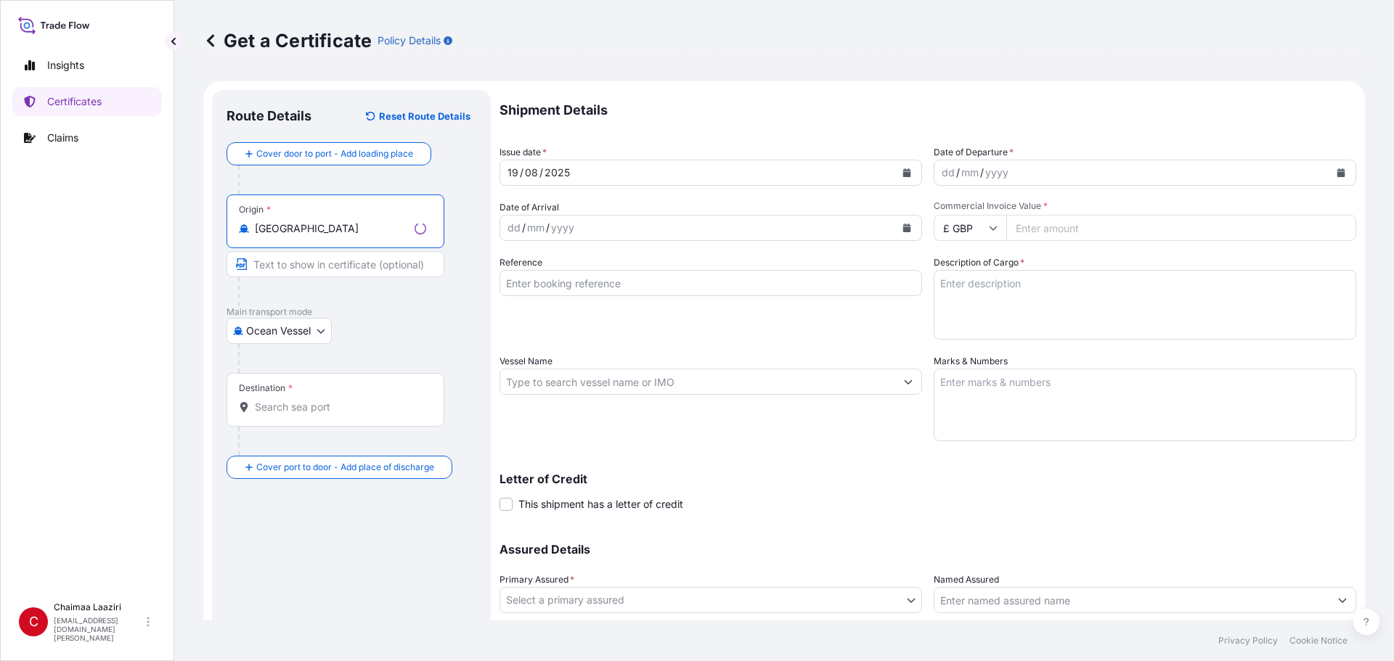
type input "South Africa"
click at [288, 390] on span "*" at bounding box center [290, 389] width 4 height 12
click at [287, 400] on input "Destination *" at bounding box center [340, 407] width 171 height 15
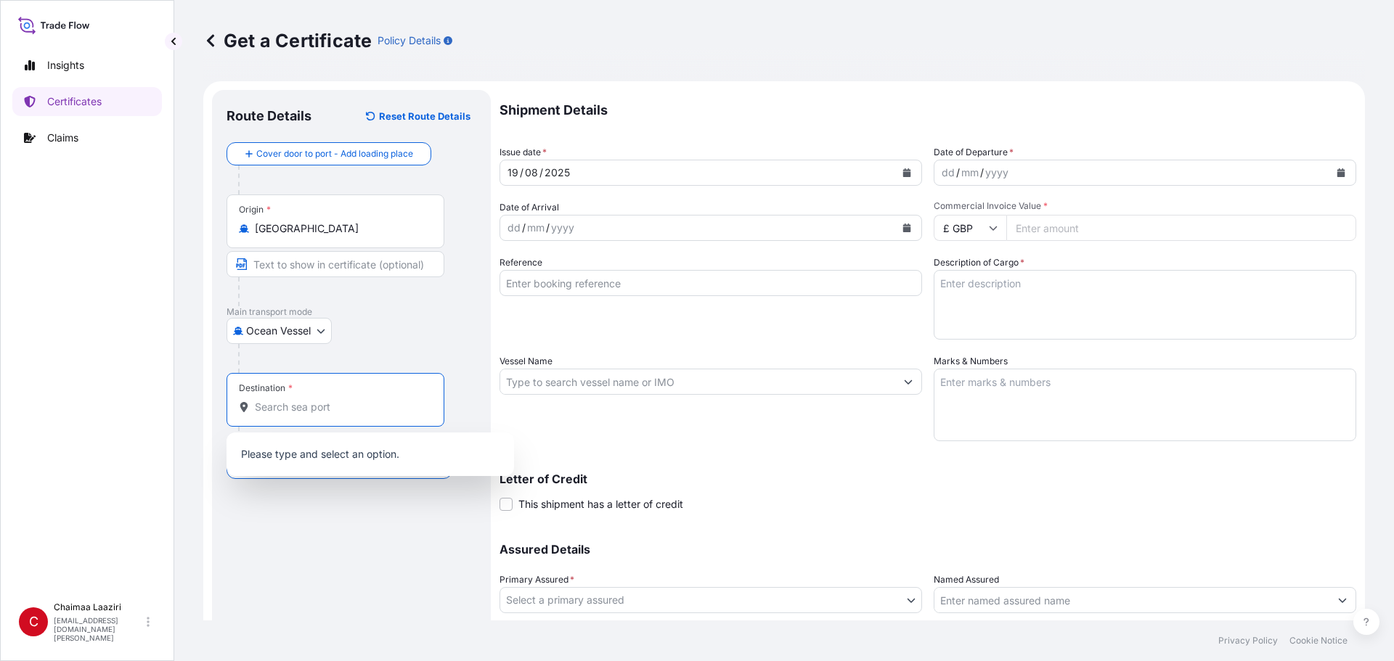
click at [285, 408] on input "Destination *" at bounding box center [340, 407] width 171 height 15
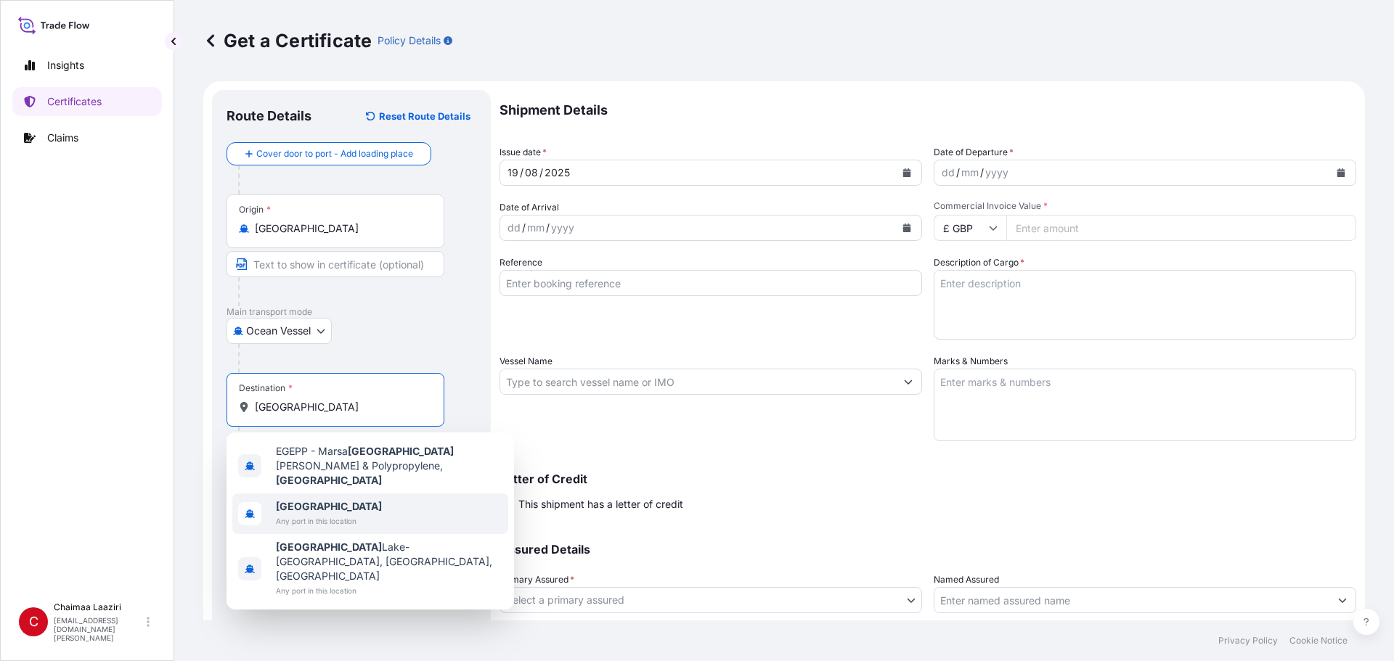
click at [297, 514] on span "Any port in this location" at bounding box center [329, 521] width 106 height 15
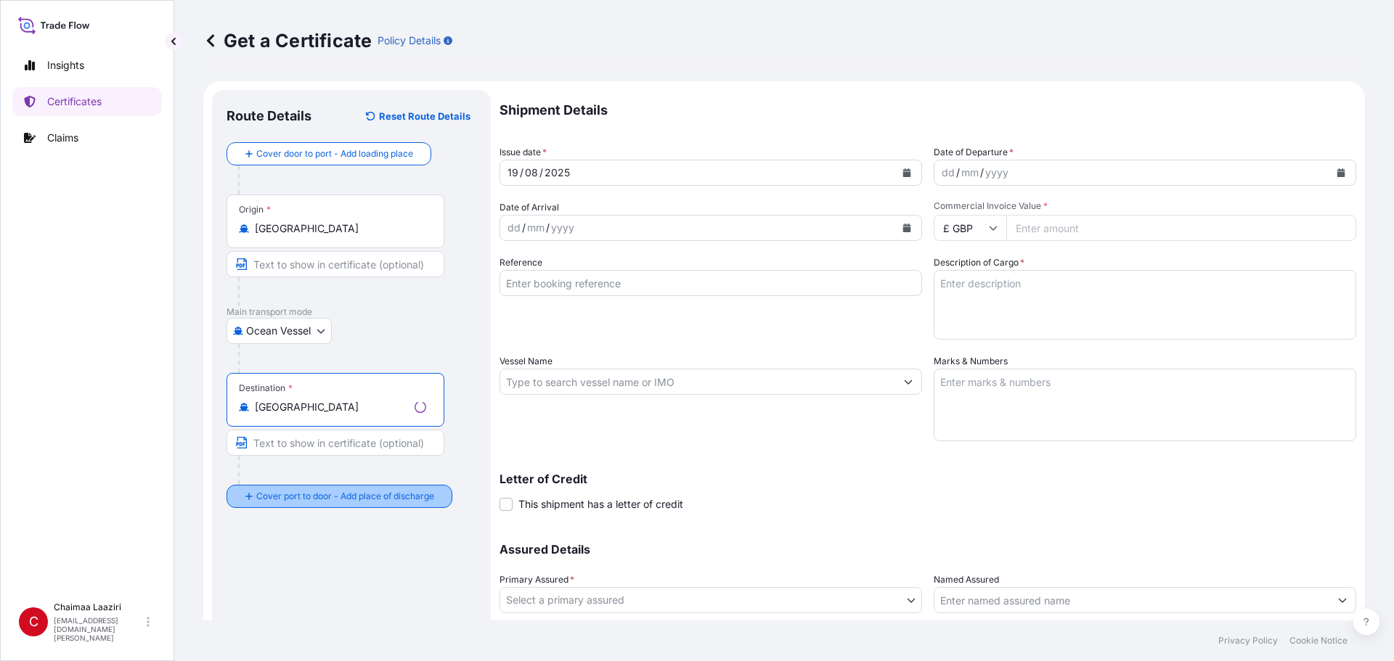
type input "Egypt"
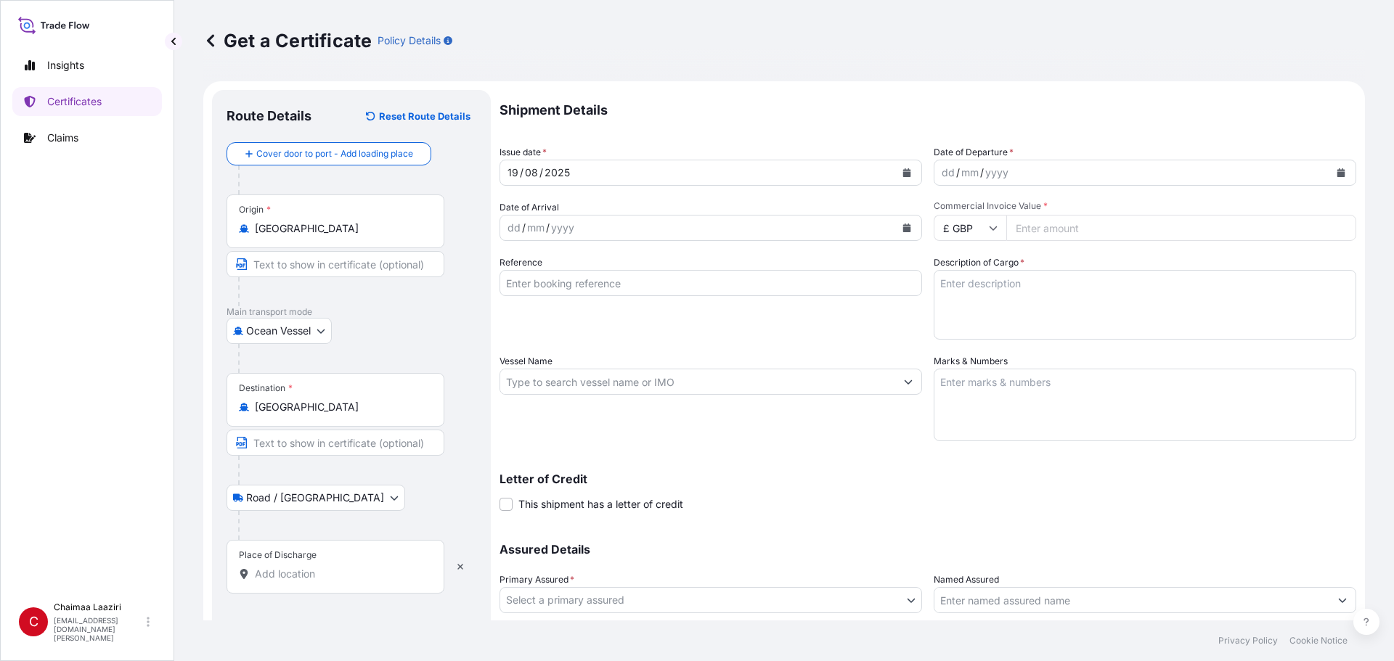
click at [281, 578] on input "Place of Discharge" at bounding box center [340, 574] width 171 height 15
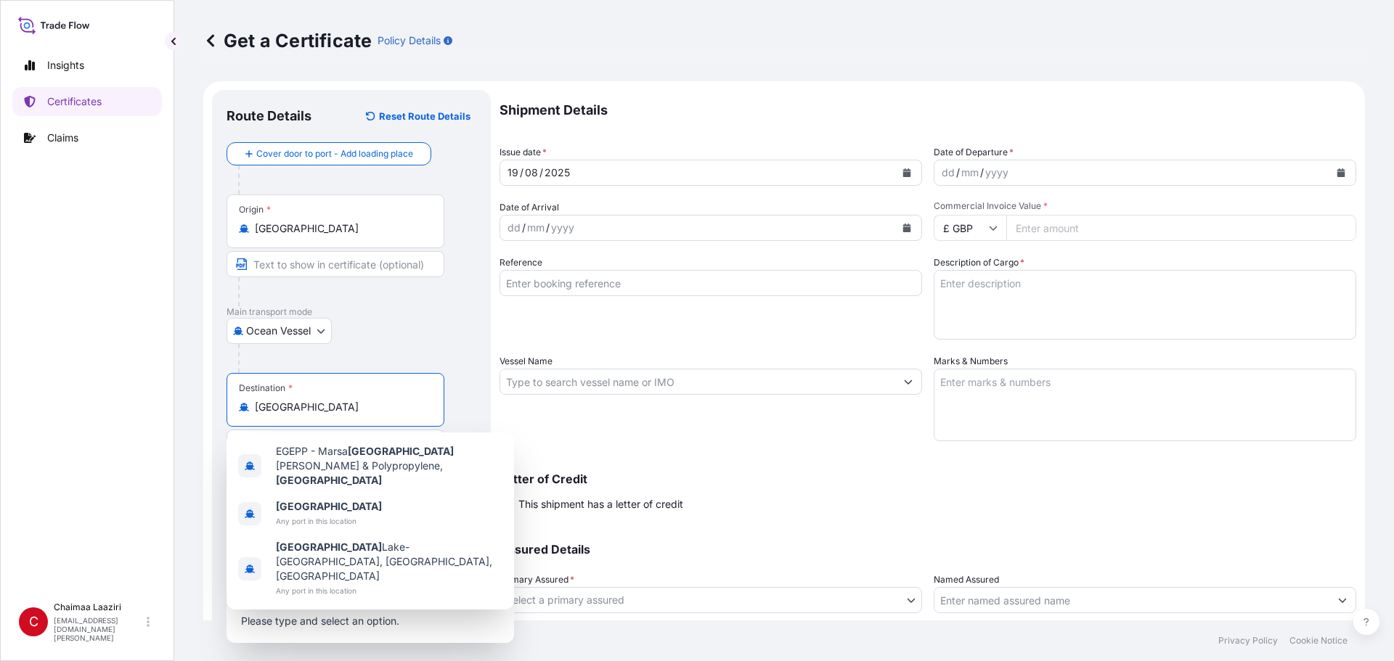
click at [316, 413] on input "Egypt" at bounding box center [340, 407] width 171 height 15
click at [449, 303] on div "Origin * South Africa" at bounding box center [351, 251] width 250 height 112
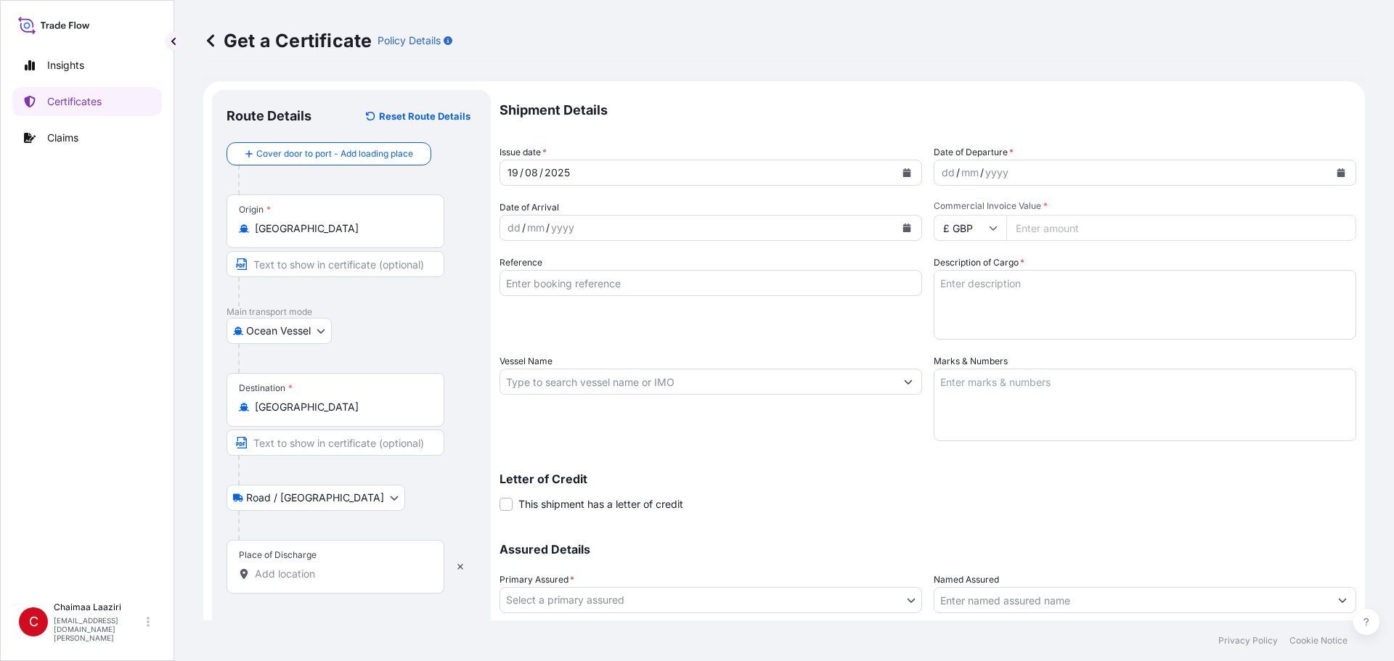
click at [905, 168] on icon "Calendar" at bounding box center [906, 172] width 9 height 9
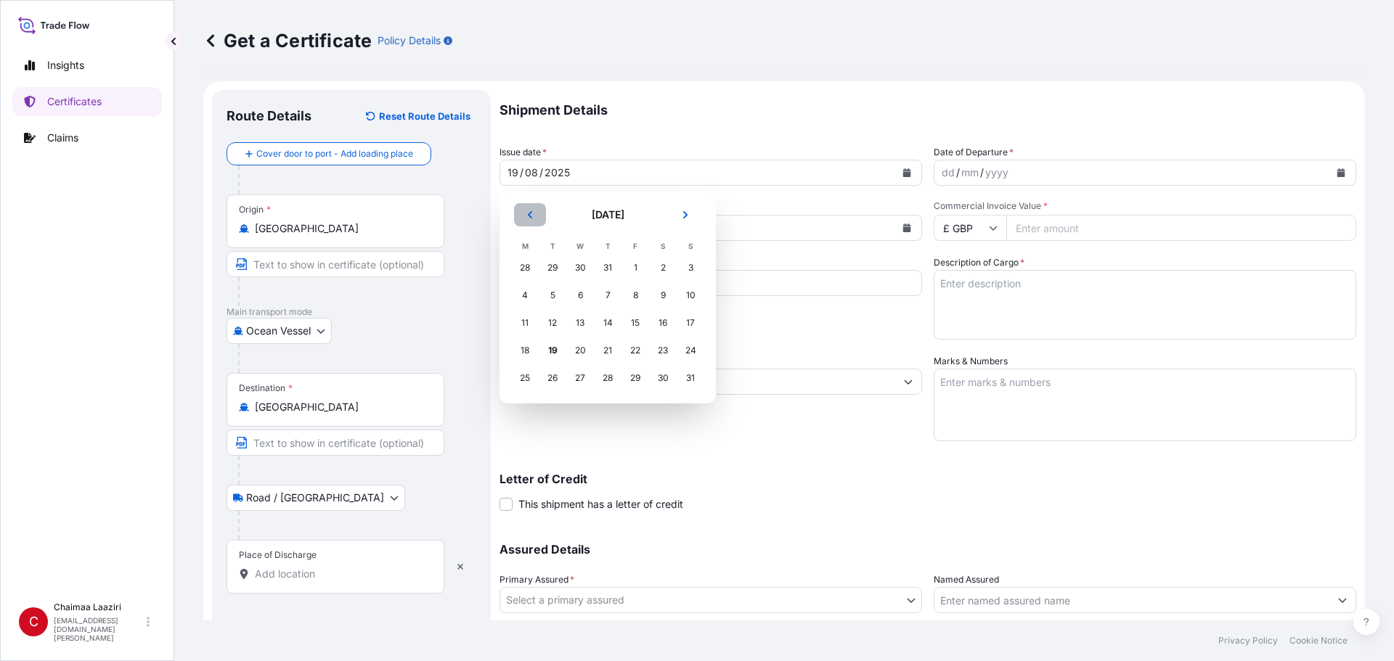
click at [527, 212] on icon "Previous" at bounding box center [530, 215] width 9 height 9
click at [638, 268] on div "4" at bounding box center [635, 268] width 26 height 26
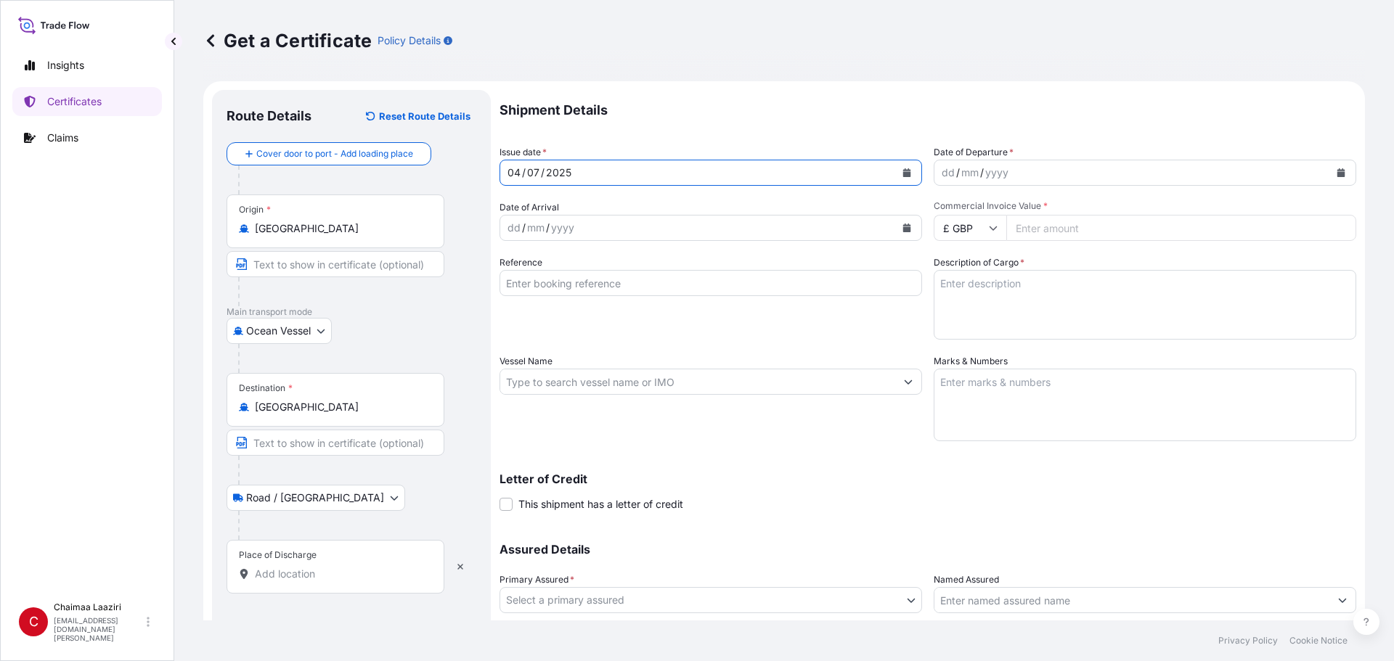
click at [1329, 170] on button "Calendar" at bounding box center [1340, 172] width 23 height 23
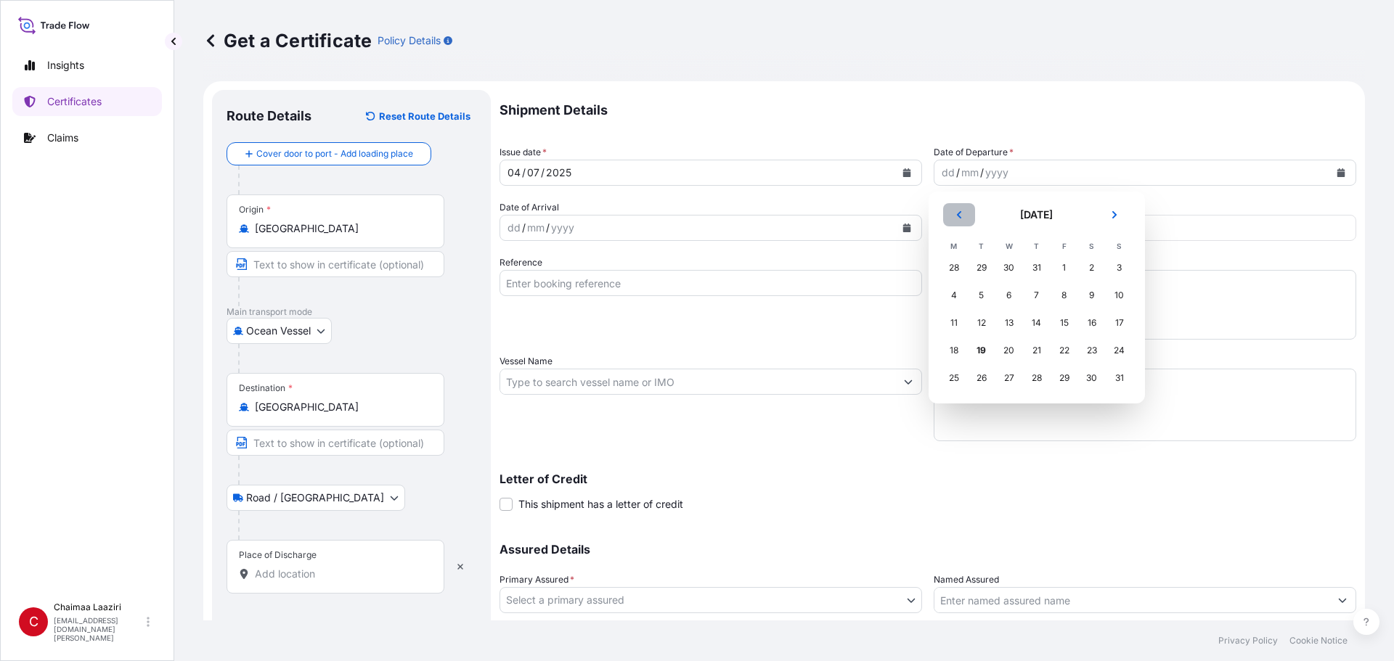
click at [960, 215] on icon "Previous" at bounding box center [959, 215] width 9 height 9
click at [980, 344] on div "22" at bounding box center [981, 351] width 26 height 26
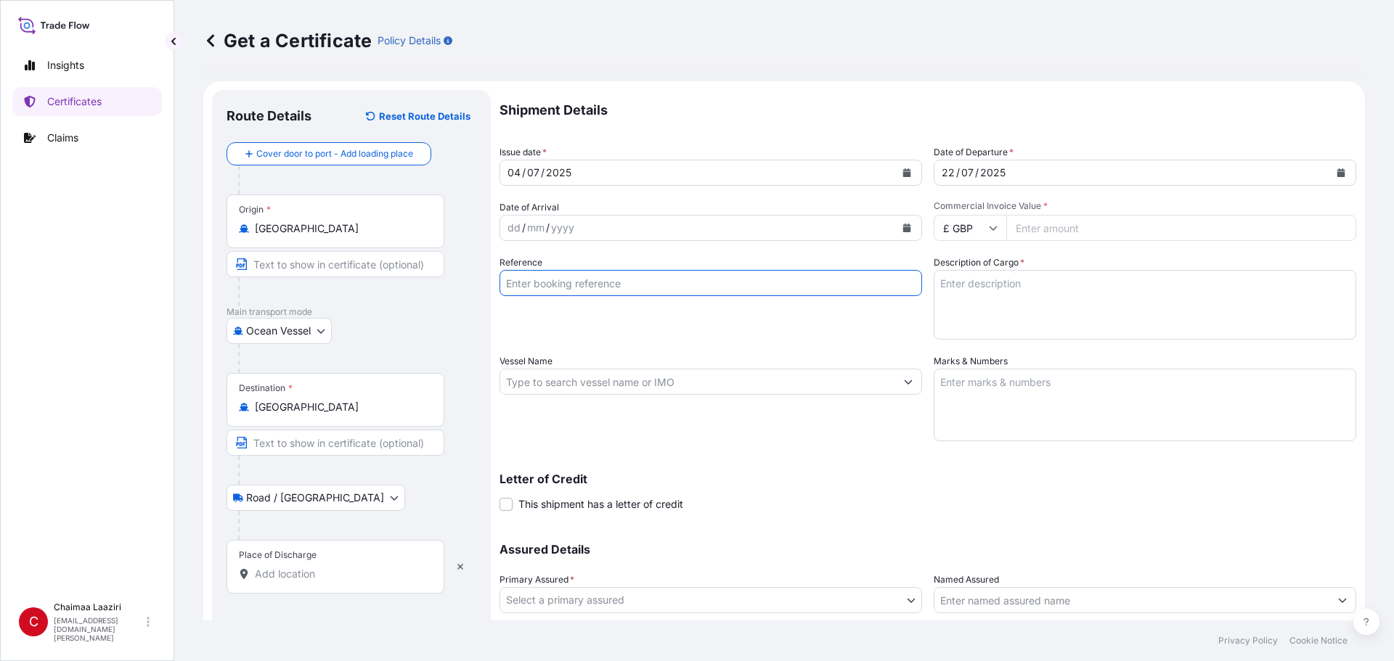
click at [584, 288] on input "Reference" at bounding box center [710, 283] width 422 height 26
paste input "61286.71"
type input "61286.71"
click at [1021, 294] on textarea "Description of Cargo *" at bounding box center [1144, 305] width 422 height 70
paste textarea "PUMP SPARE PARTS. AS PER PROFORMA INOVICE NO.OP00031367 DATED 15/07/2024 DOCUME…"
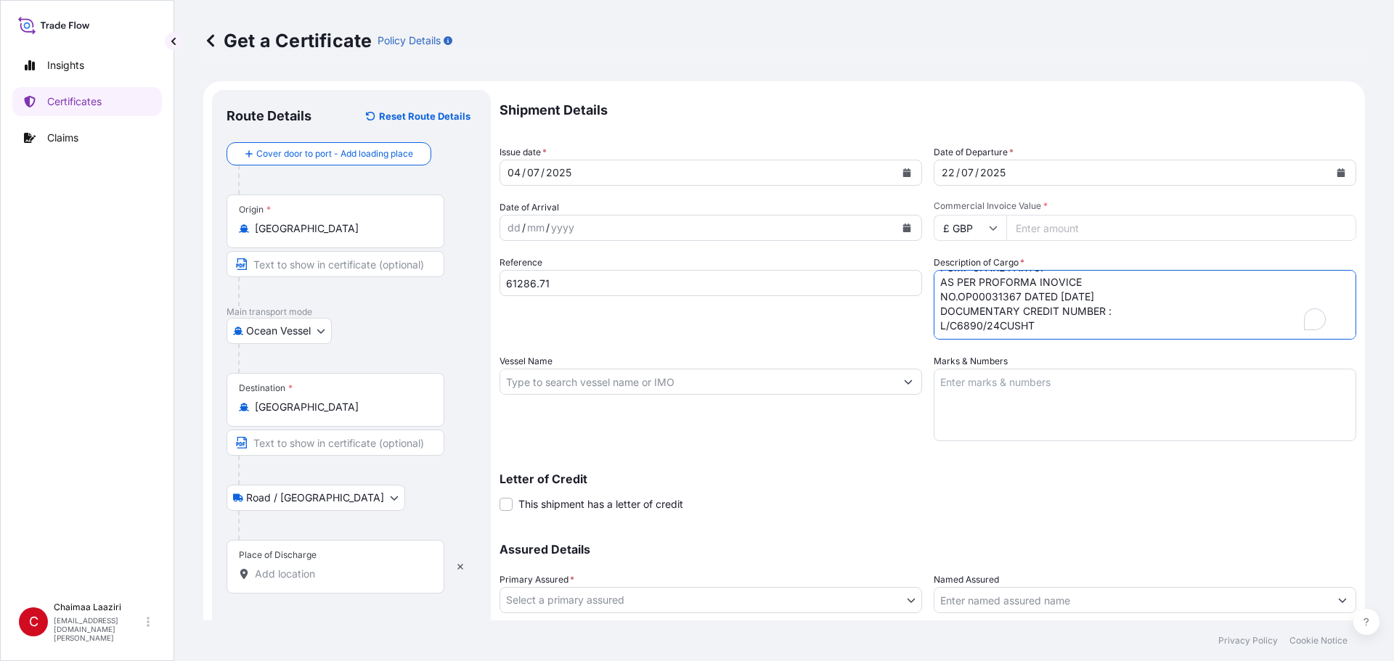
scroll to position [23, 0]
paste textarea "ACID Number: 1001370672025070020"
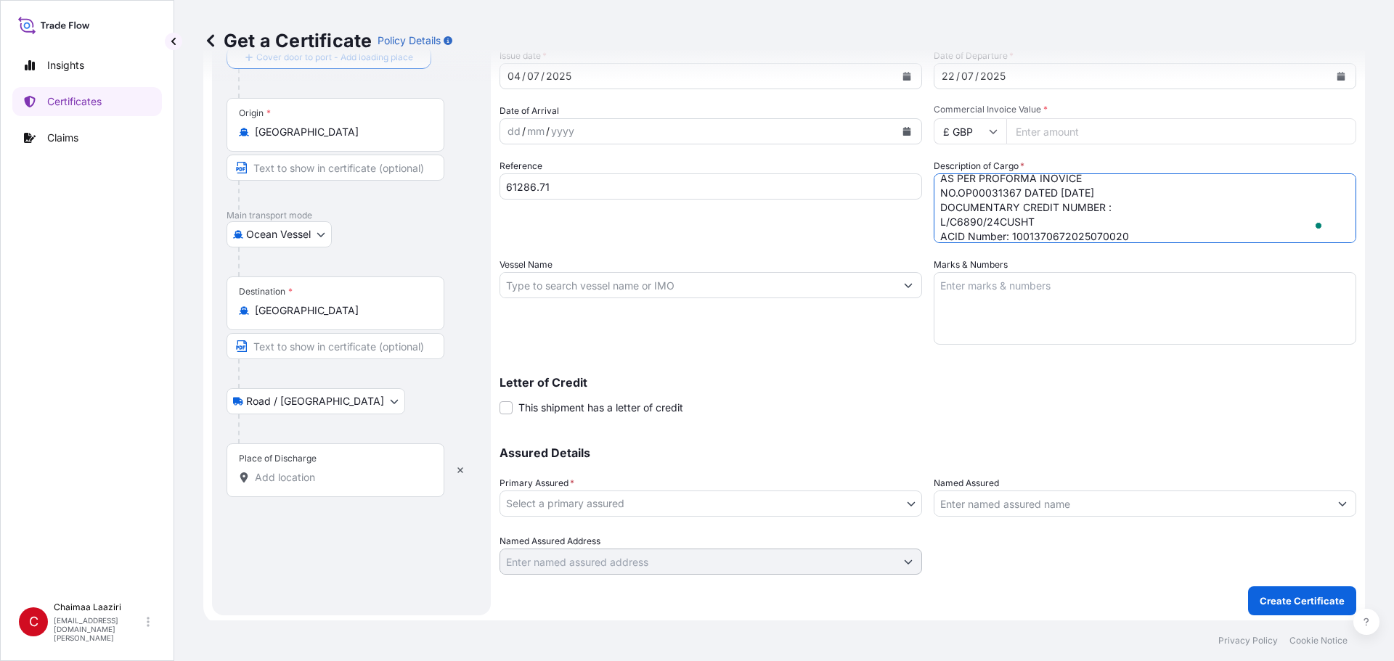
scroll to position [100, 0]
type textarea "PUMP SPARE PARTS. AS PER PROFORMA INOVICE NO.OP00031367 DATED 15/07/2024 DOCUME…"
click at [735, 494] on body "Insights Certificates Claims C Chaimaa Laaziri chaimaa.laaziri@mail.weir Get a …" at bounding box center [697, 330] width 1394 height 661
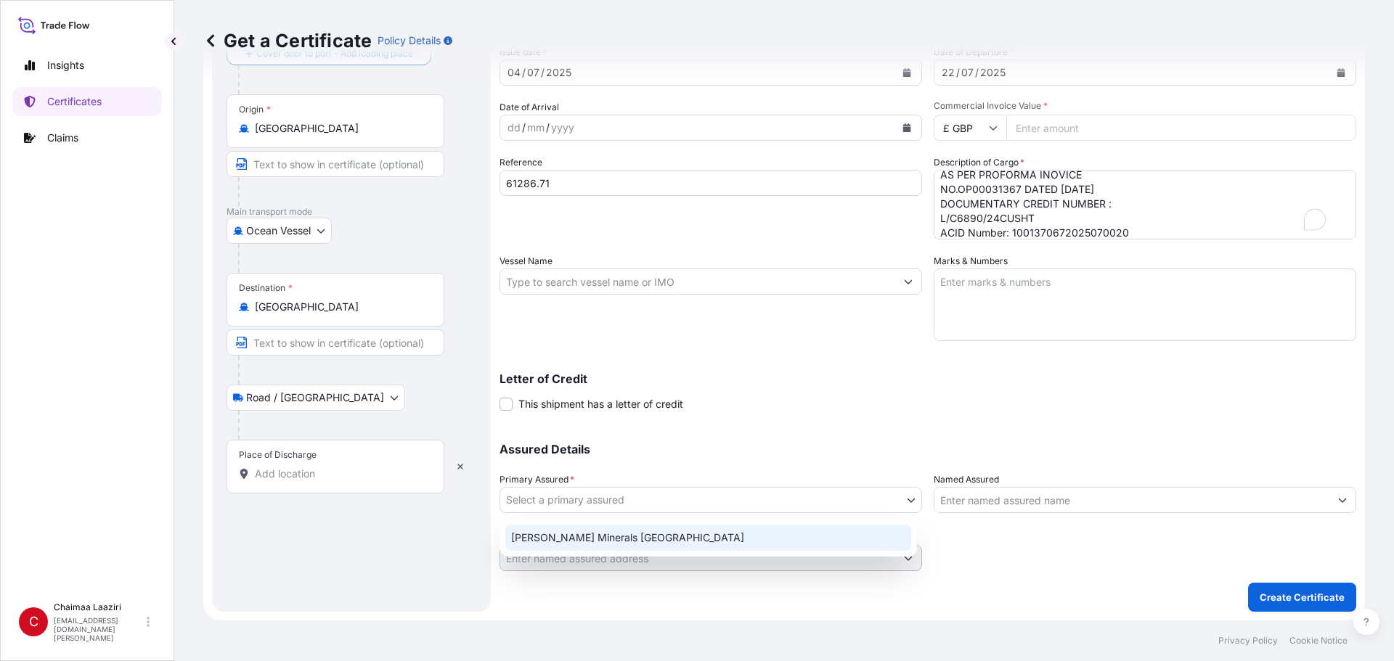
click at [664, 544] on div "Weir Minerals North Africa" at bounding box center [708, 538] width 406 height 26
select select "31757"
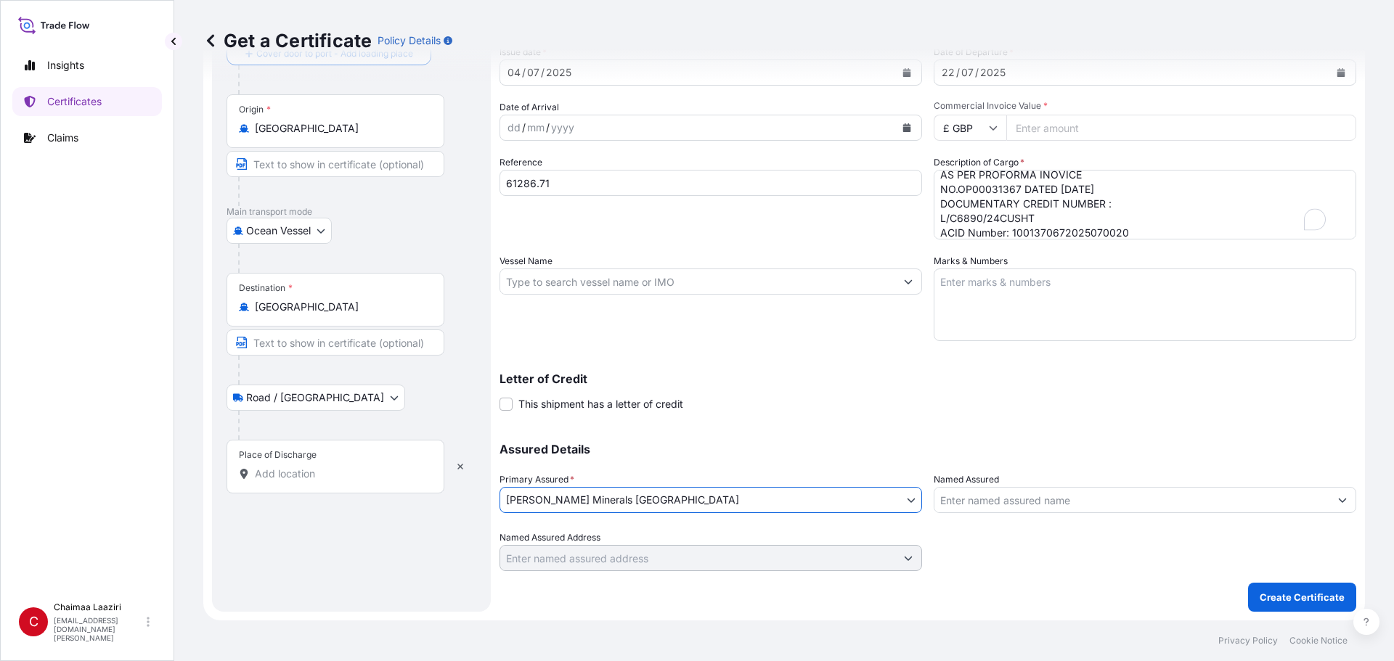
click at [996, 504] on input "Named Assured" at bounding box center [1131, 500] width 395 height 26
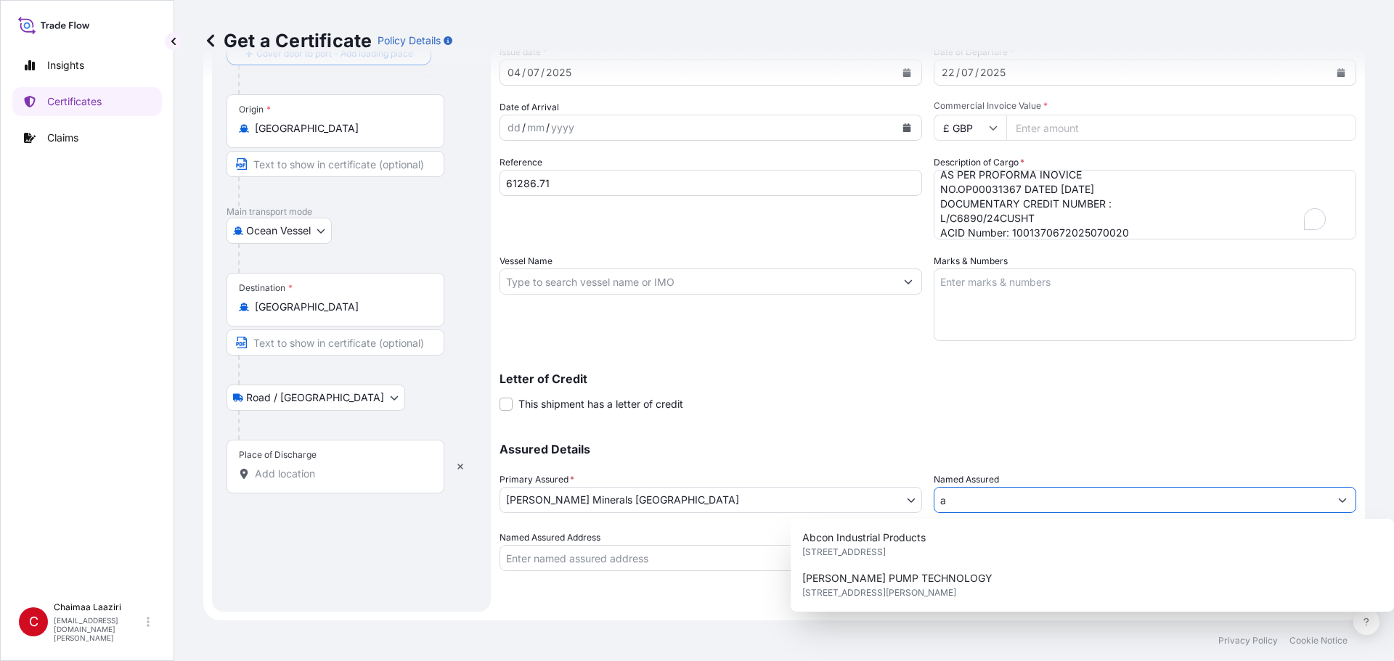
drag, startPoint x: 980, startPoint y: 502, endPoint x: 898, endPoint y: 500, distance: 82.0
click at [898, 500] on div "Assured Details Primary Assured * Weir Minerals North Africa Weir Minerals Nort…" at bounding box center [927, 498] width 857 height 145
paste input "ABU ZAABAL FERTILIZER AND CHEMICAL CO."
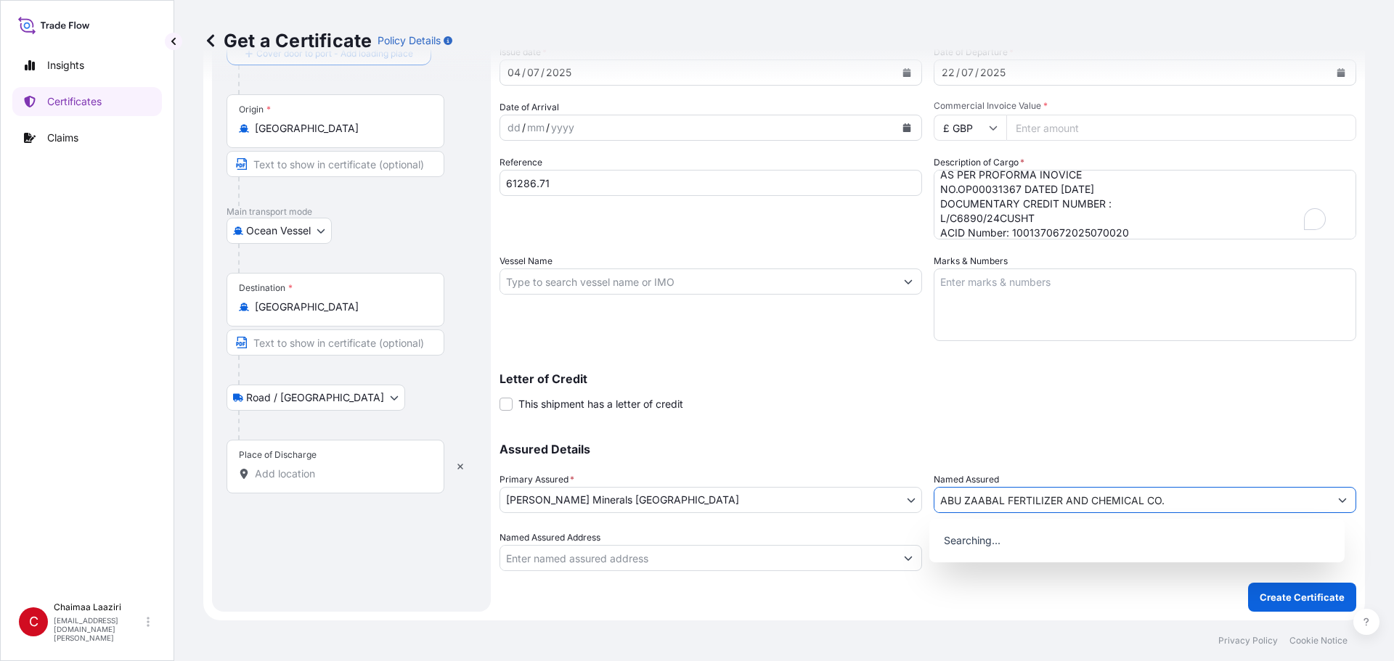
type input "ABU ZAABAL FERTILIZER AND CHEMICAL CO."
click at [893, 396] on div "Letter of Credit This shipment has a letter of credit Letter of credit * Letter…" at bounding box center [927, 392] width 857 height 38
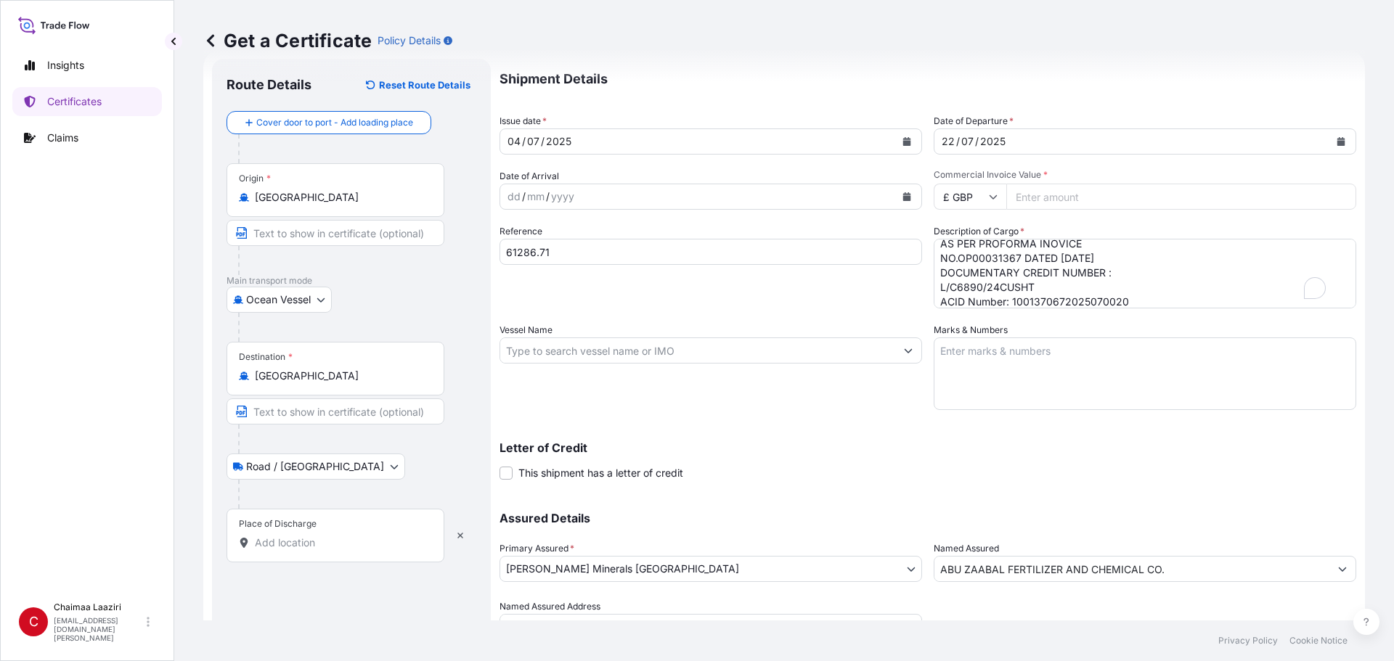
scroll to position [0, 0]
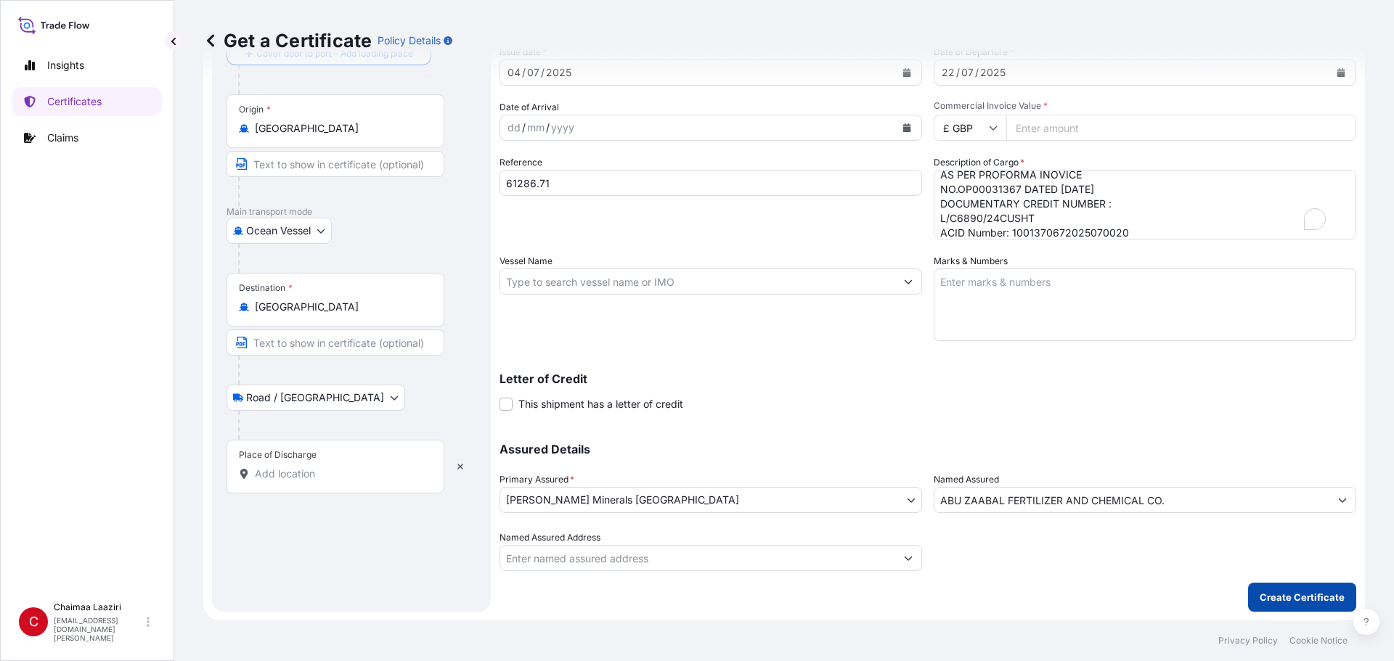
click at [1294, 592] on p "Create Certificate" at bounding box center [1301, 597] width 85 height 15
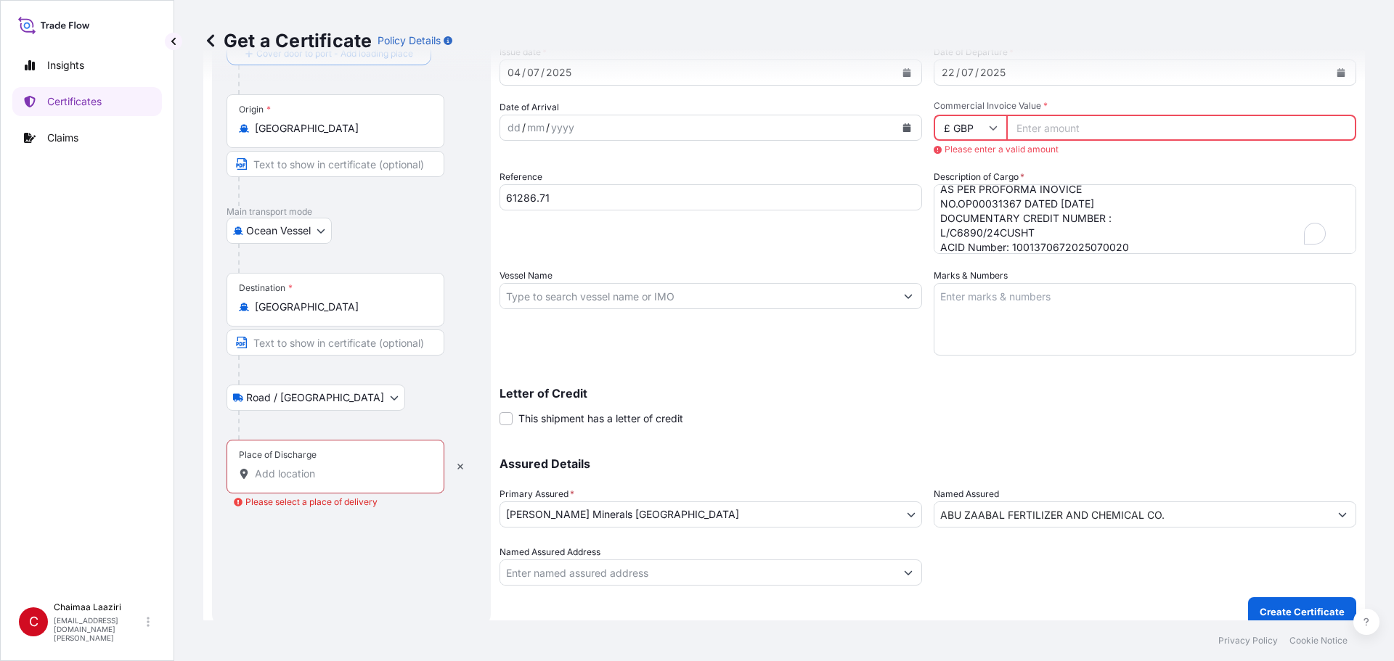
click at [1015, 130] on input "Commercial Invoice Value *" at bounding box center [1181, 128] width 350 height 26
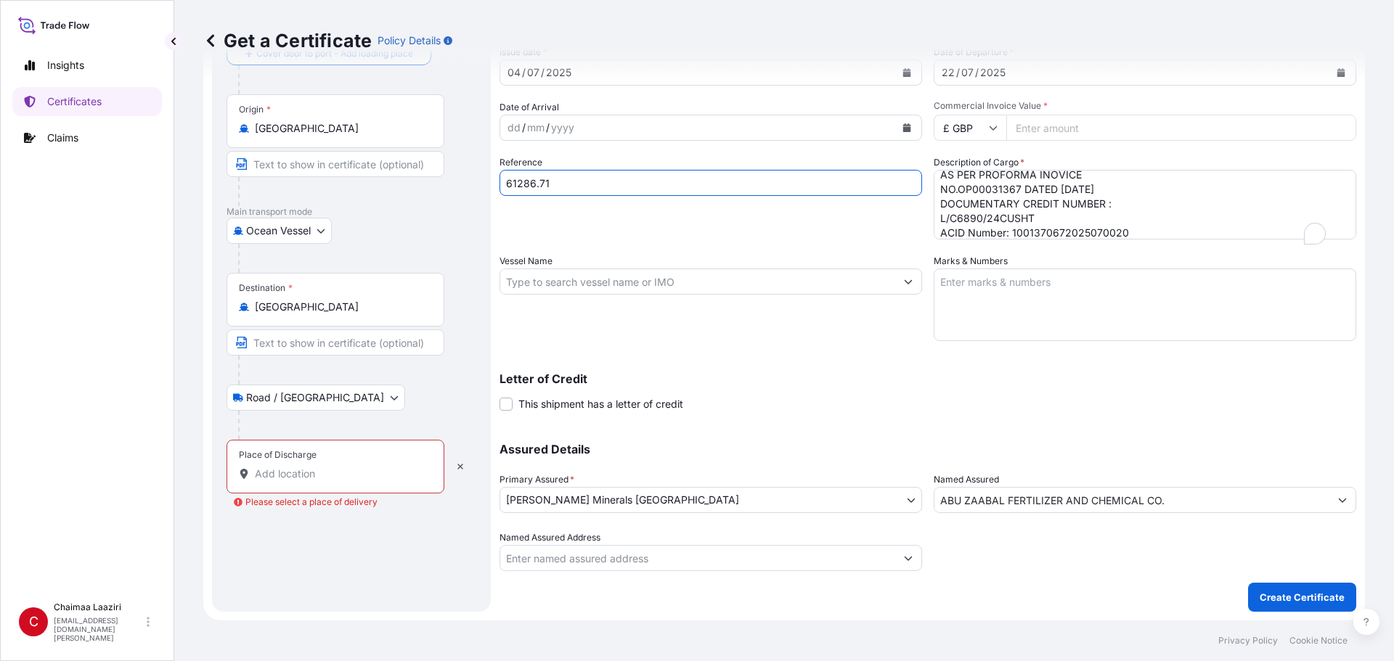
drag, startPoint x: 593, startPoint y: 198, endPoint x: 496, endPoint y: 189, distance: 97.7
click at [496, 189] on form "Route Details Reset Route Details Cover door to port - Add loading place Place …" at bounding box center [783, 300] width 1161 height 639
click at [1068, 118] on input "Commercial Invoice Value *" at bounding box center [1181, 128] width 350 height 26
paste input "61286.71"
type input "61286.71"
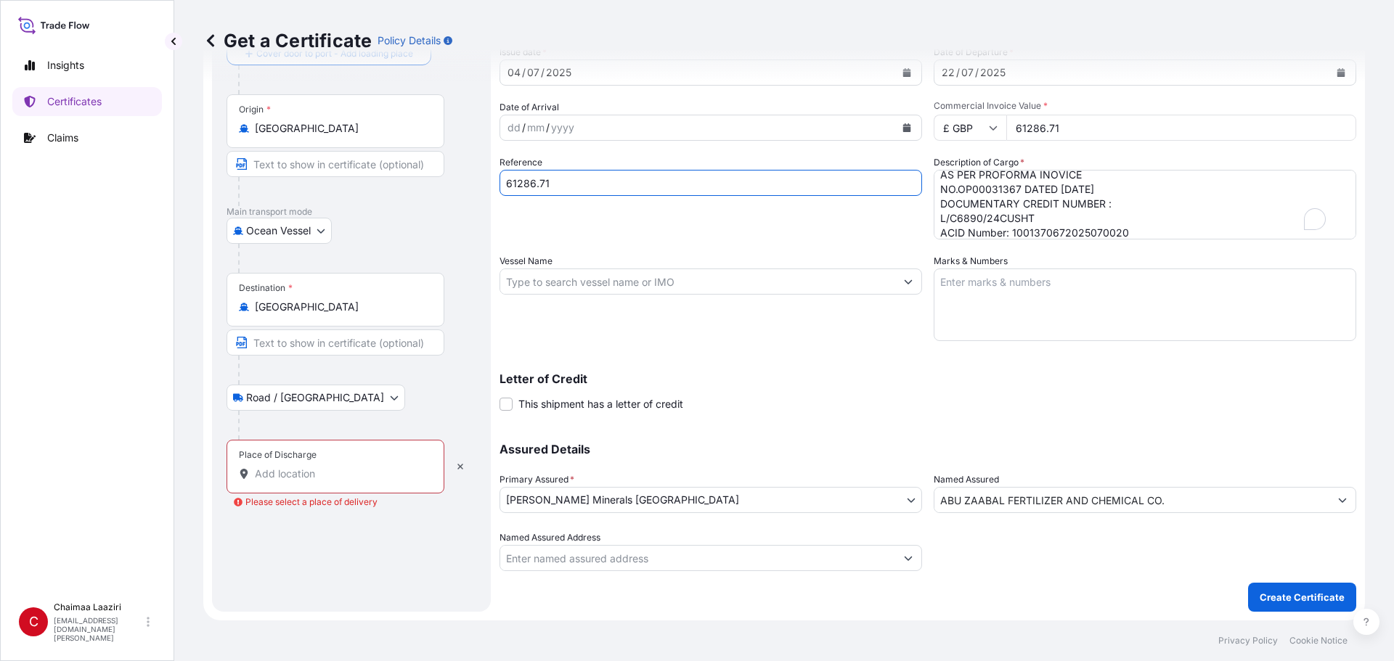
drag, startPoint x: 585, startPoint y: 179, endPoint x: 444, endPoint y: 185, distance: 141.0
click at [444, 184] on form "Route Details Reset Route Details Cover door to port - Add loading place Place …" at bounding box center [783, 300] width 1161 height 639
paste input "NOR25070"
type input "NOR250701"
click at [1291, 588] on button "Create Certificate" at bounding box center [1302, 597] width 108 height 29
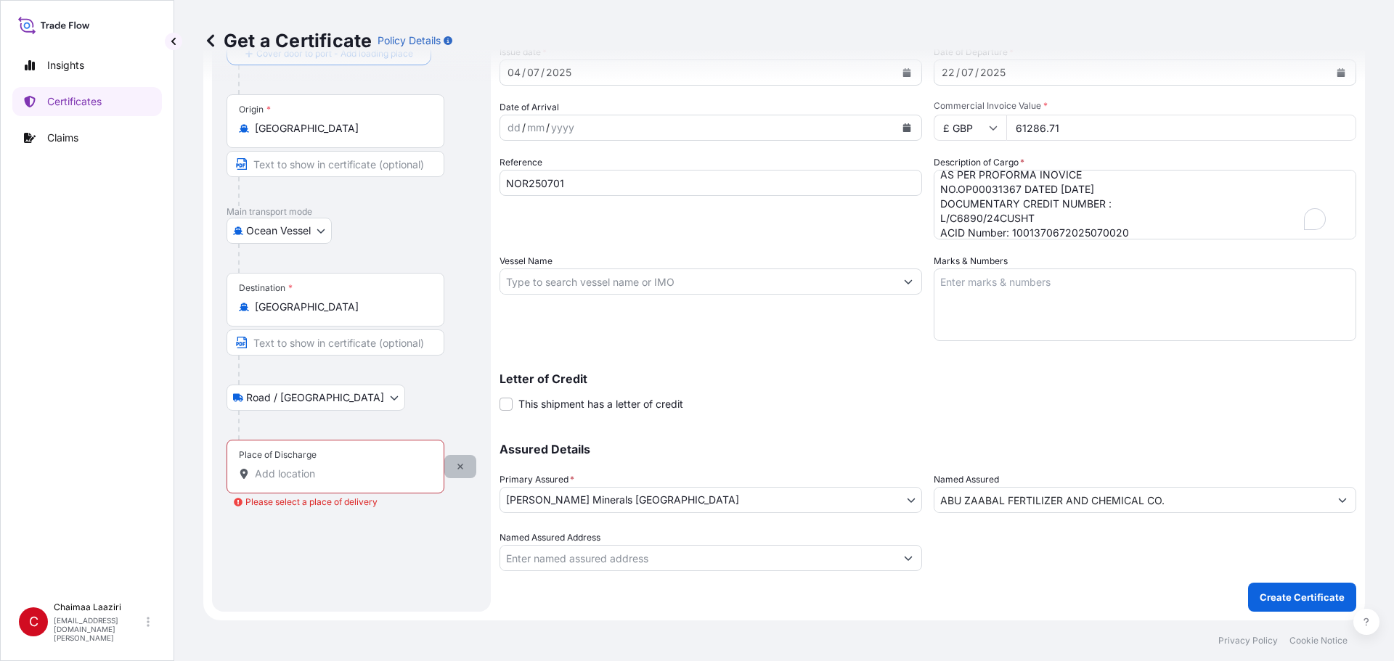
click at [465, 465] on button "button" at bounding box center [460, 466] width 32 height 23
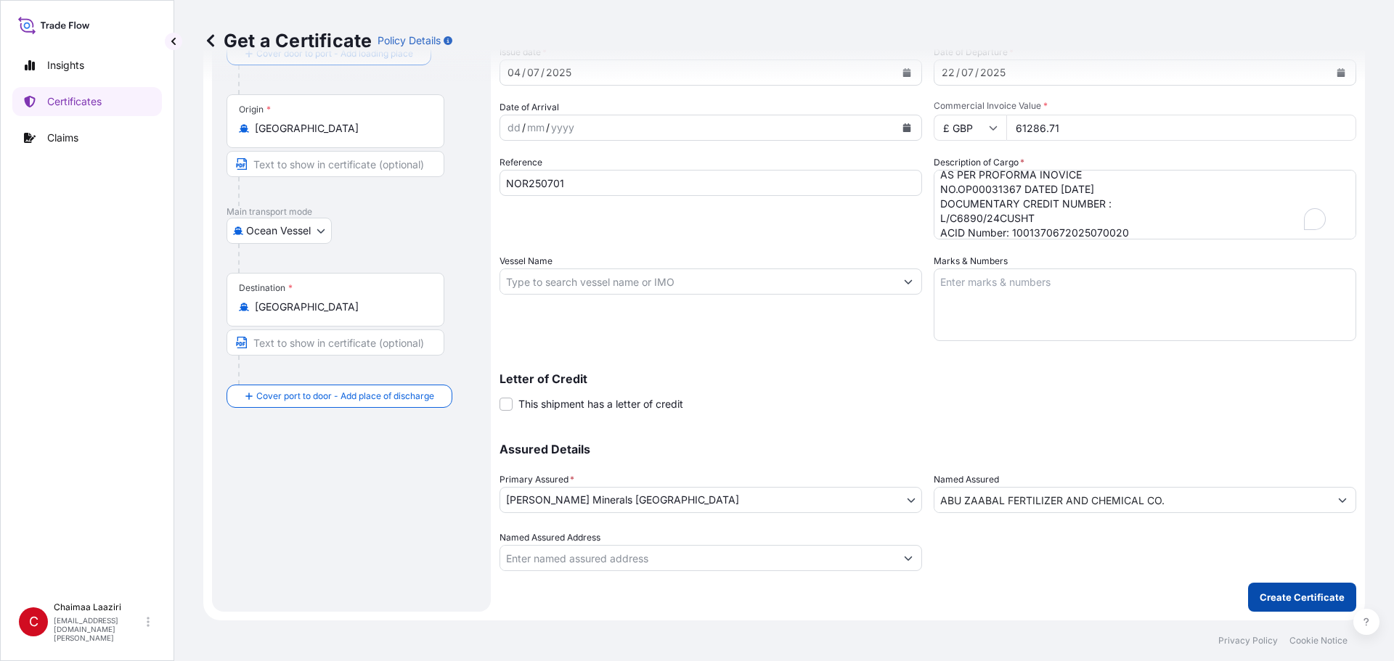
click at [1284, 594] on p "Create Certificate" at bounding box center [1301, 597] width 85 height 15
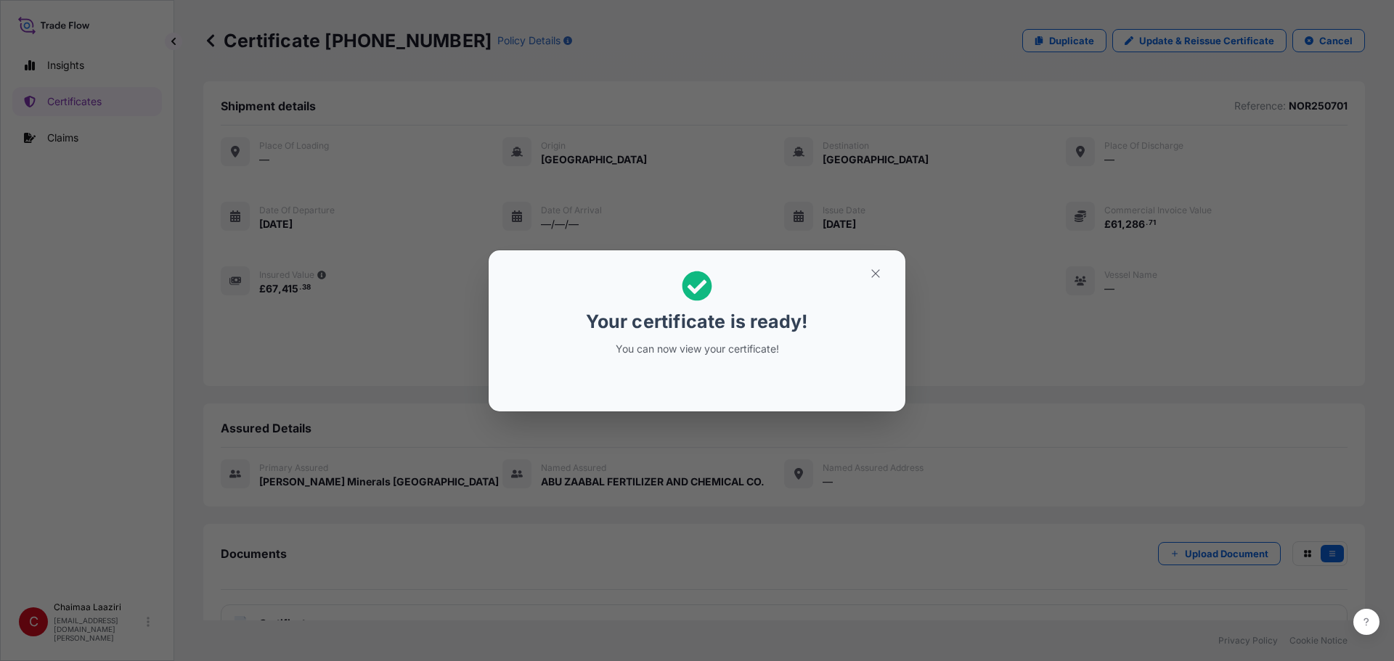
click at [891, 253] on section "Your certificate is ready! You can now view your certificate!" at bounding box center [697, 330] width 417 height 161
click at [882, 264] on button "button" at bounding box center [875, 273] width 36 height 23
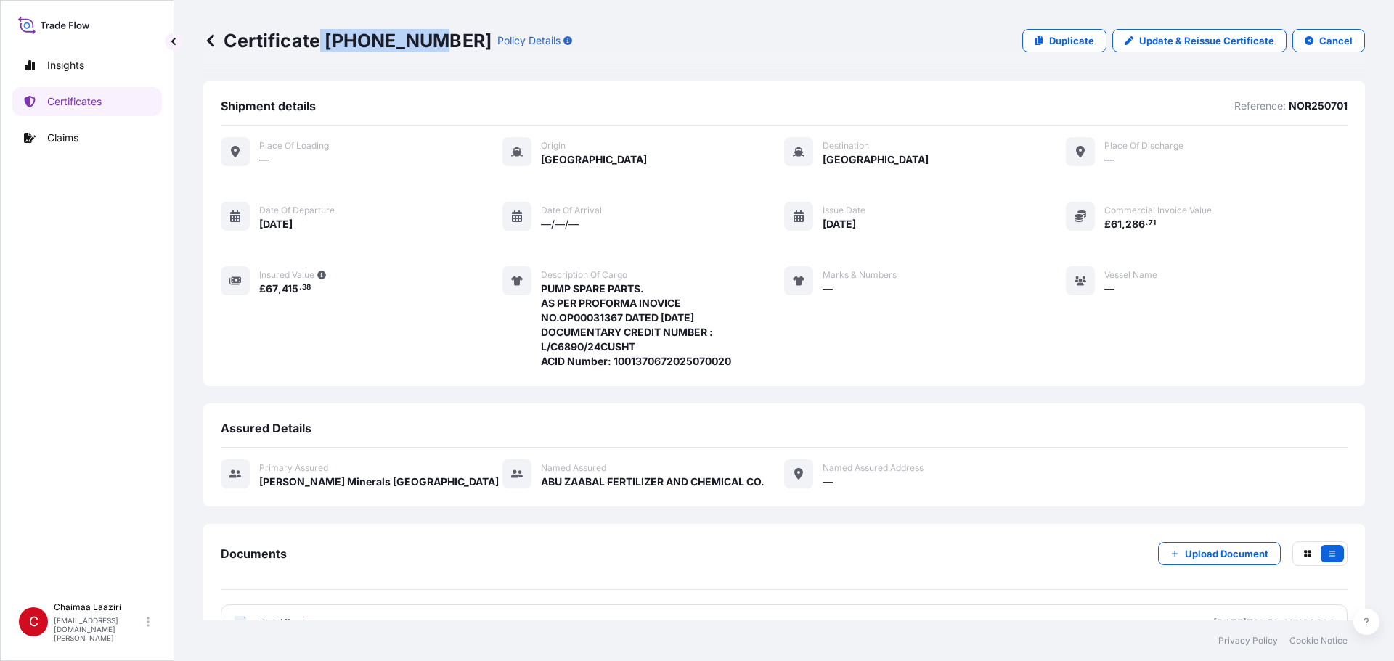
drag, startPoint x: 321, startPoint y: 41, endPoint x: 428, endPoint y: 48, distance: 107.6
click at [428, 48] on p "Certificate 31757-47-1" at bounding box center [347, 40] width 288 height 23
copy p "31757-47-1"
